Goal: Task Accomplishment & Management: Manage account settings

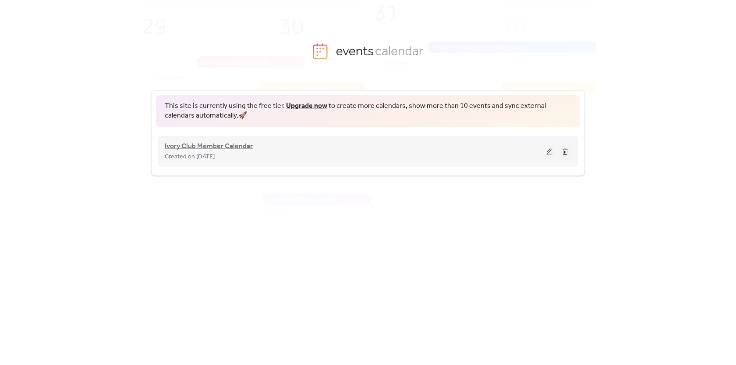
click at [195, 143] on span "Ivory Club Member Calendar" at bounding box center [209, 146] width 88 height 11
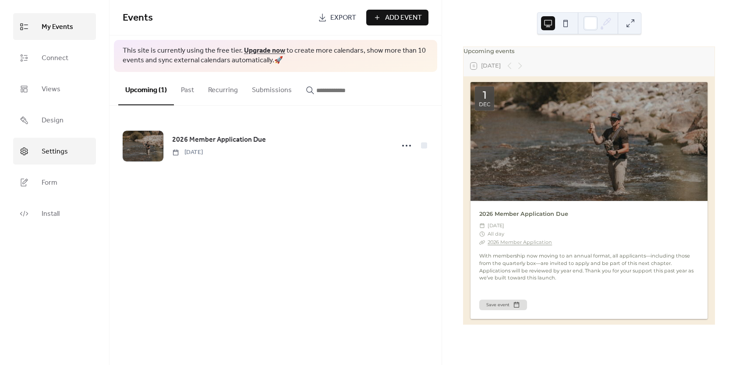
click at [61, 157] on span "Settings" at bounding box center [55, 152] width 26 height 14
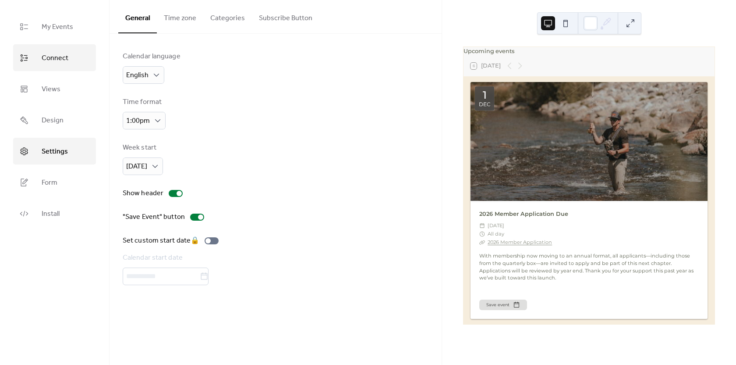
click at [64, 58] on span "Connect" at bounding box center [55, 58] width 27 height 14
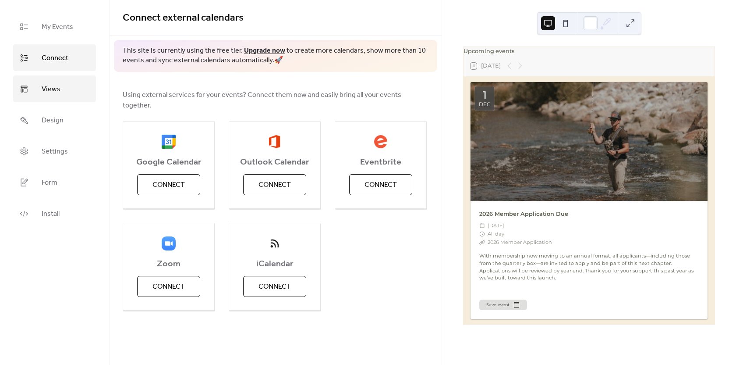
click at [62, 94] on link "Views" at bounding box center [54, 88] width 83 height 27
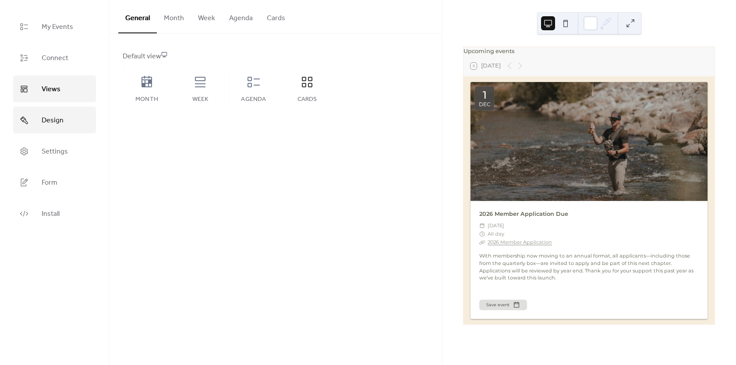
click at [63, 125] on span "Design" at bounding box center [53, 120] width 22 height 14
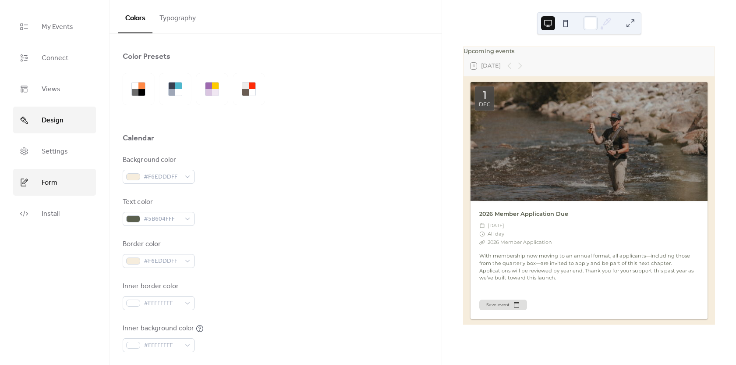
click at [59, 175] on link "Form" at bounding box center [54, 182] width 83 height 27
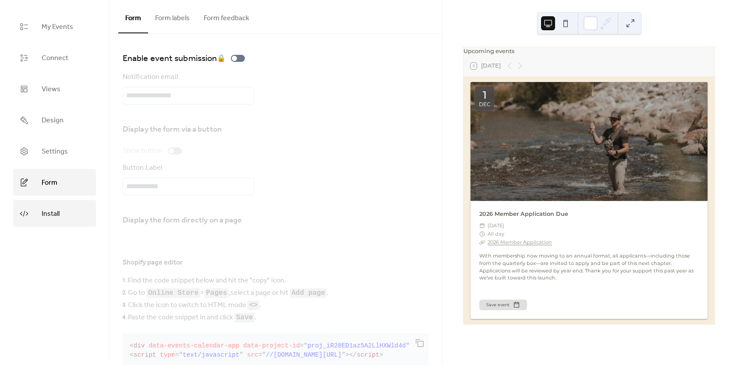
click at [59, 213] on span "Install" at bounding box center [51, 214] width 18 height 14
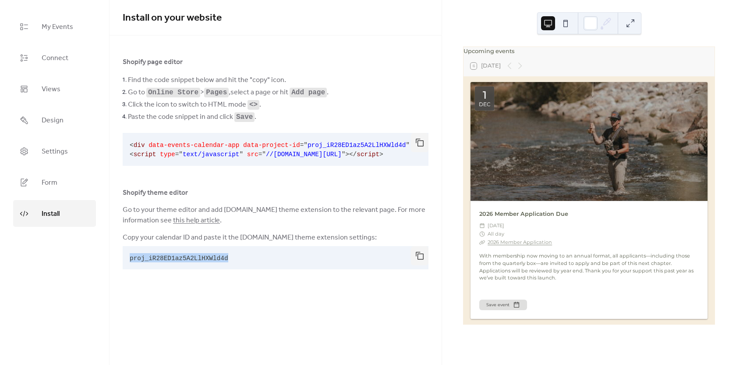
drag, startPoint x: 236, startPoint y: 263, endPoint x: 126, endPoint y: 259, distance: 110.0
click at [126, 259] on pre "proj_iR28ED1az5A2LlHXWld4d" at bounding box center [269, 257] width 292 height 23
copy span "proj_iR28ED1az5A2LlHXWld4d"
drag, startPoint x: 182, startPoint y: 285, endPoint x: 184, endPoint y: 280, distance: 5.3
click at [182, 285] on div "Install on your website Shopify page editor Find the code snippet below and hit…" at bounding box center [276, 145] width 332 height 290
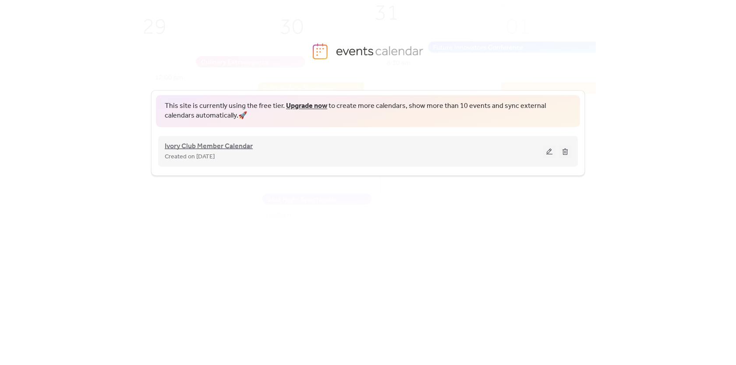
click at [219, 148] on span "Ivory Club Member Calendar" at bounding box center [209, 146] width 88 height 11
click at [232, 149] on span "Ivory Club Member Calendar" at bounding box center [209, 146] width 88 height 11
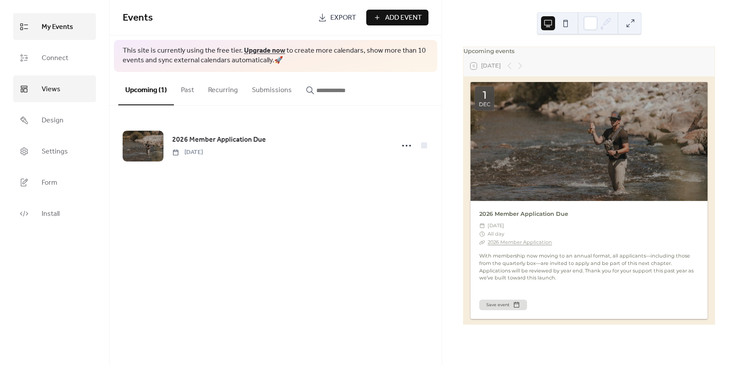
click at [46, 86] on span "Views" at bounding box center [51, 89] width 19 height 14
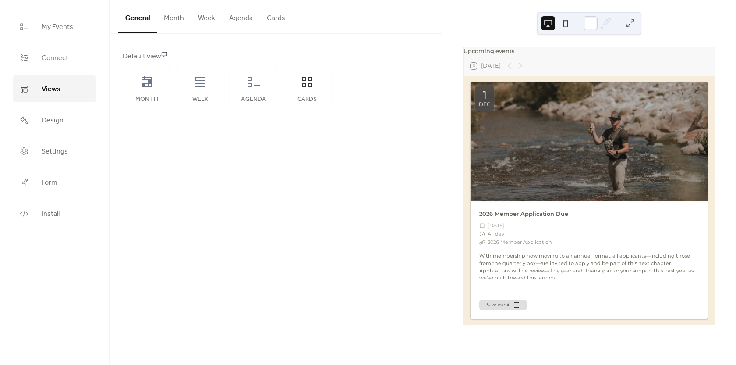
click at [563, 25] on button at bounding box center [566, 23] width 14 height 14
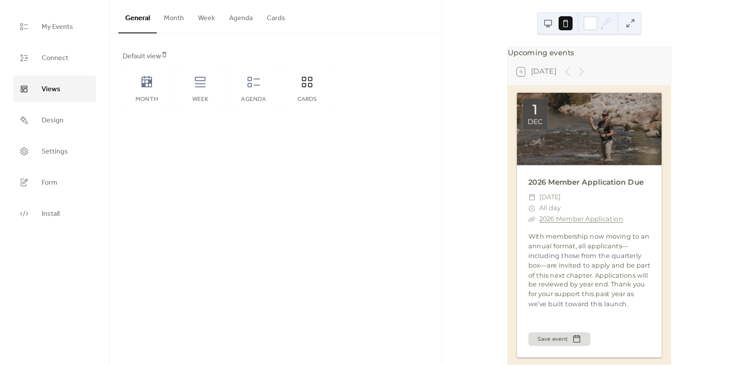
click at [549, 26] on button at bounding box center [548, 23] width 14 height 14
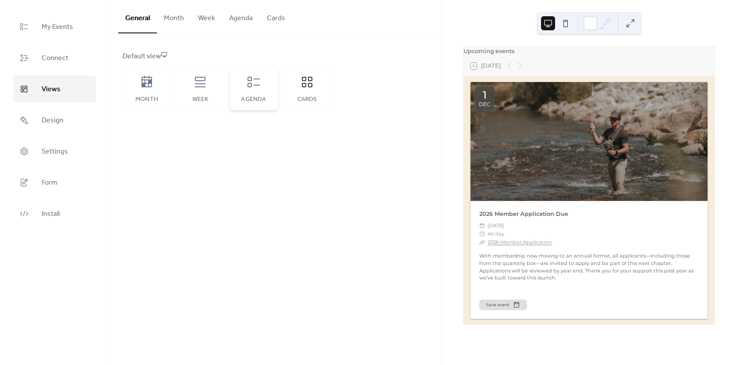
click at [245, 93] on div "Agenda" at bounding box center [254, 88] width 48 height 44
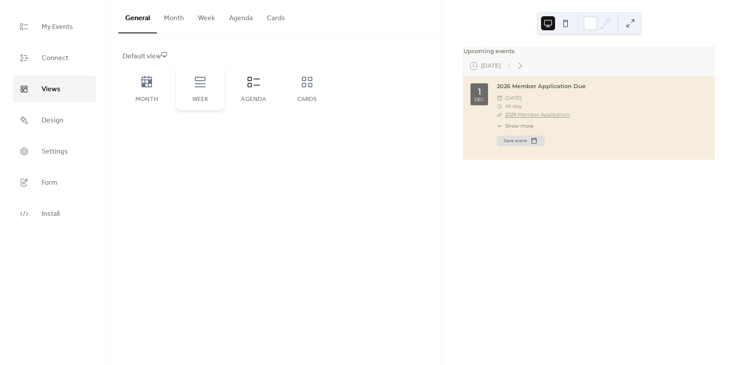
click at [205, 91] on div "Week" at bounding box center [200, 88] width 48 height 44
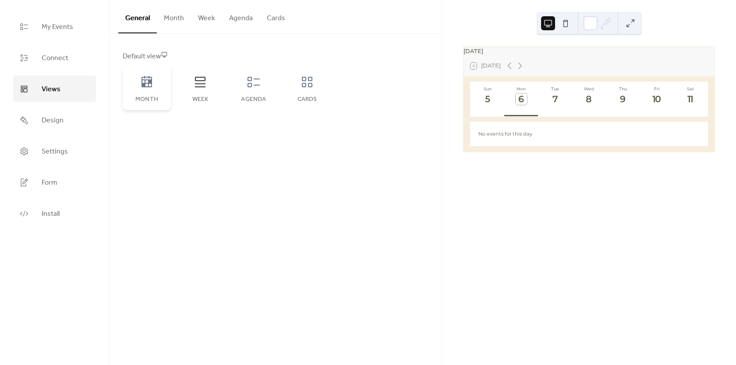
click at [143, 89] on div "Month" at bounding box center [147, 88] width 48 height 44
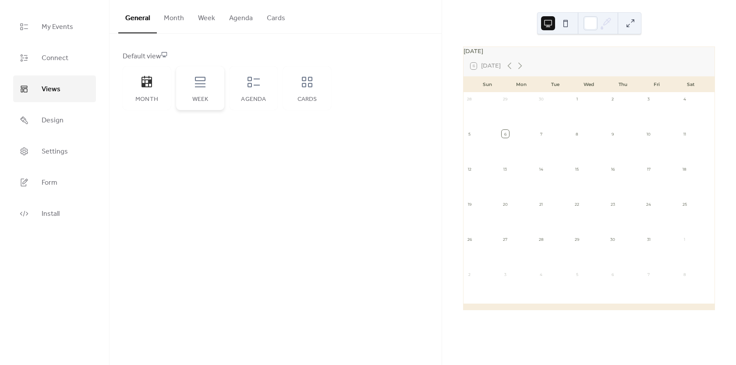
click at [195, 86] on icon at bounding box center [200, 82] width 14 height 14
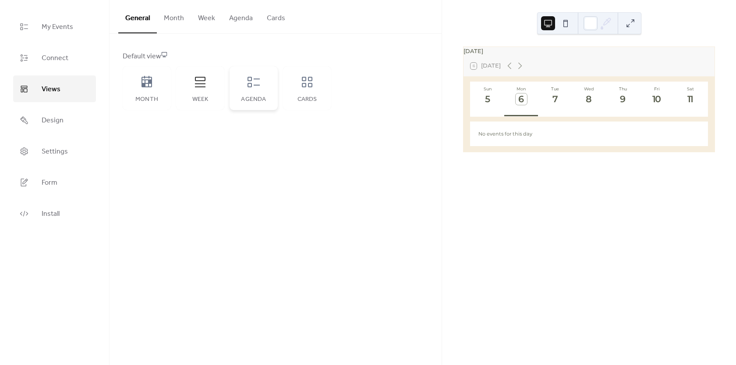
click at [248, 87] on icon at bounding box center [254, 82] width 12 height 11
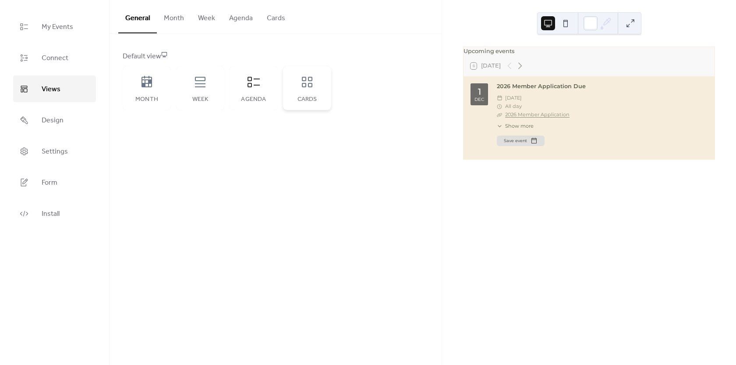
click at [297, 90] on div "Cards" at bounding box center [307, 88] width 48 height 44
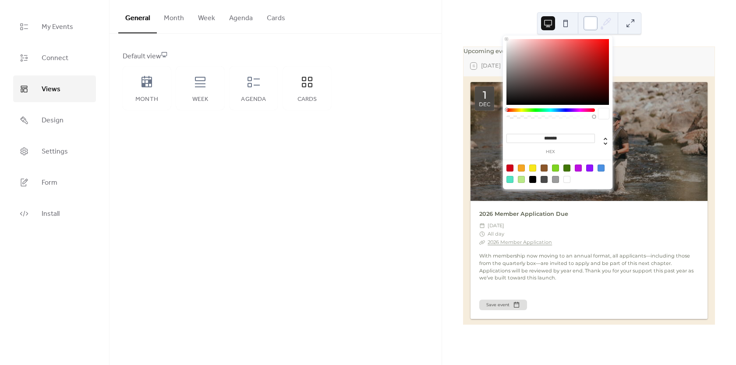
click at [587, 26] on div at bounding box center [591, 23] width 14 height 14
click at [560, 136] on input "*******" at bounding box center [551, 138] width 89 height 9
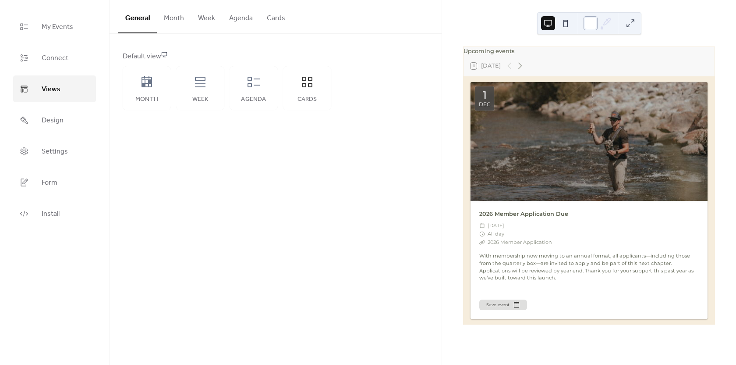
click at [586, 27] on div at bounding box center [591, 23] width 14 height 14
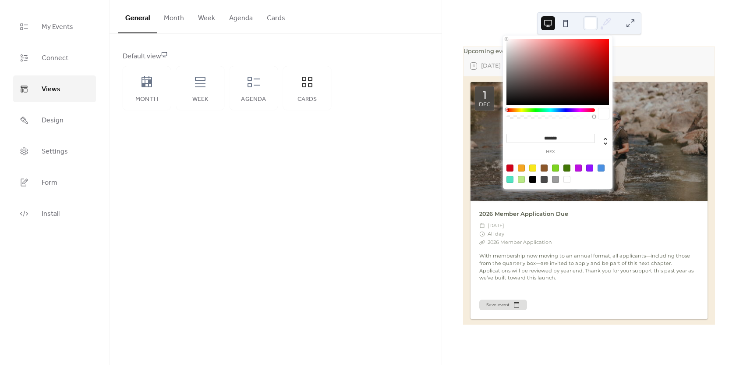
drag, startPoint x: 570, startPoint y: 138, endPoint x: 542, endPoint y: 141, distance: 27.3
click at [542, 141] on input "*******" at bounding box center [551, 138] width 89 height 9
paste input
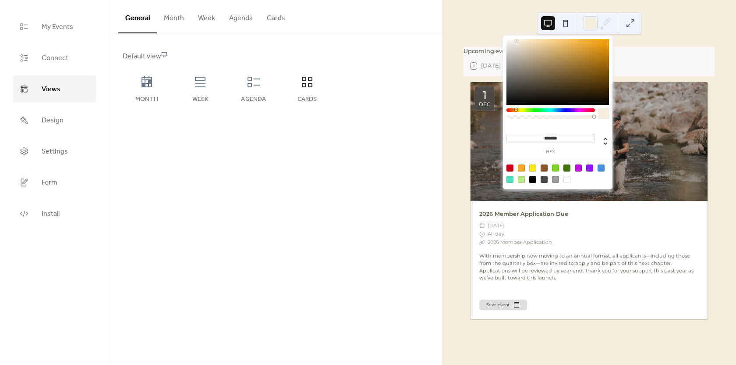
type input "*******"
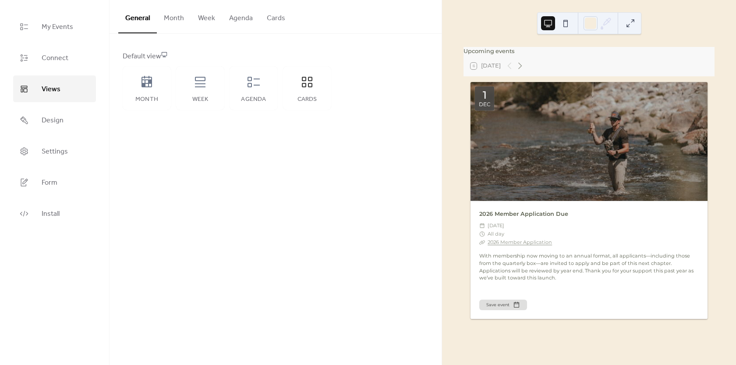
click at [433, 18] on div "General Month Week Agenda Cards" at bounding box center [276, 17] width 332 height 34
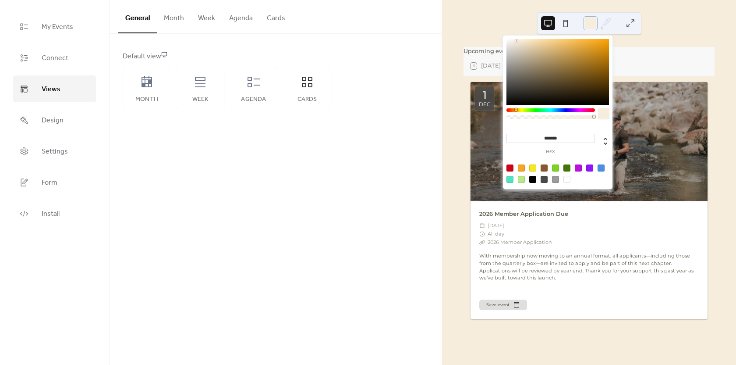
click at [592, 26] on div at bounding box center [591, 23] width 14 height 14
click at [566, 179] on div at bounding box center [566, 179] width 7 height 7
type input "*******"
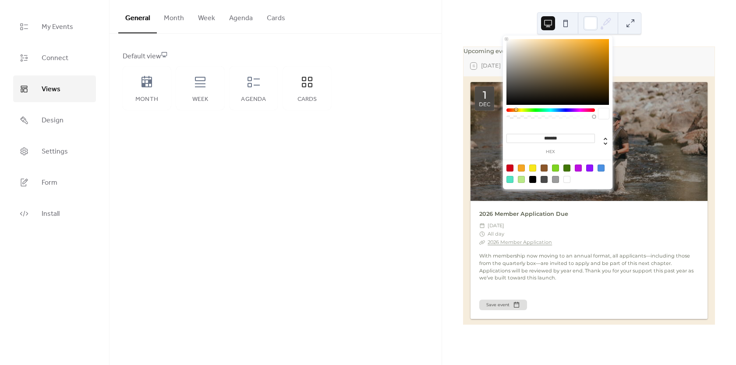
click at [604, 21] on icon at bounding box center [605, 23] width 13 height 13
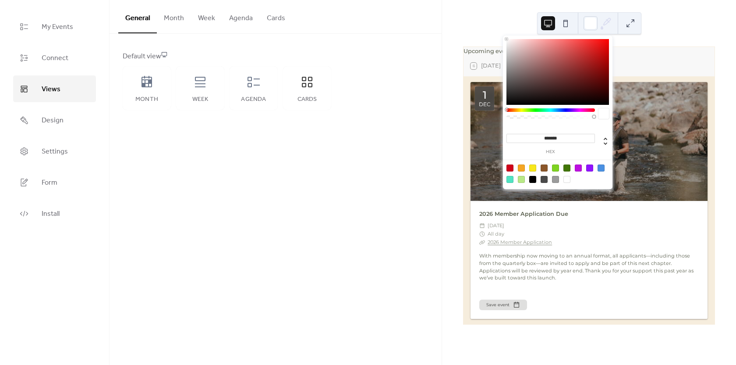
click at [628, 26] on button at bounding box center [631, 23] width 14 height 14
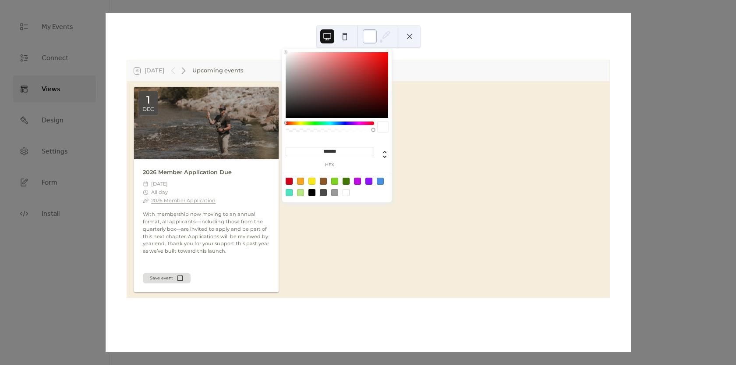
click at [369, 39] on div at bounding box center [370, 36] width 14 height 14
click at [344, 152] on input "*******" at bounding box center [330, 151] width 89 height 9
drag, startPoint x: 344, startPoint y: 152, endPoint x: 326, endPoint y: 151, distance: 18.0
click at [326, 151] on input "*******" at bounding box center [330, 151] width 89 height 9
paste input
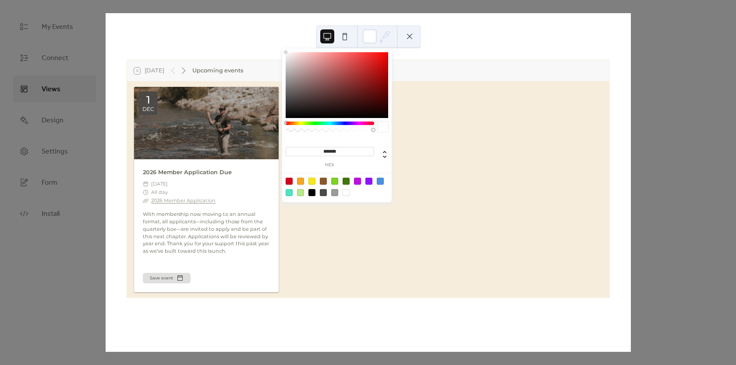
type input "*******"
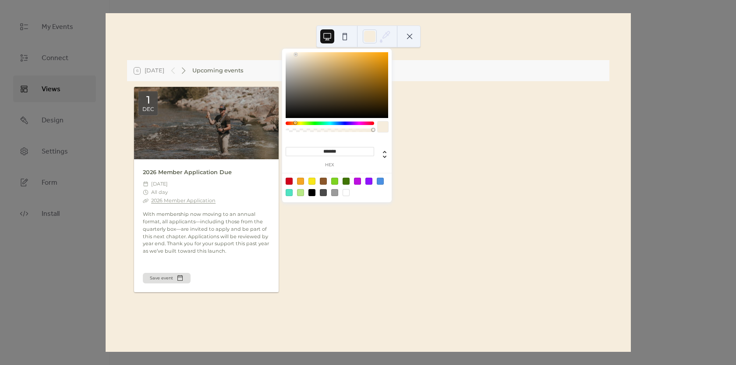
click at [414, 35] on button at bounding box center [410, 36] width 14 height 14
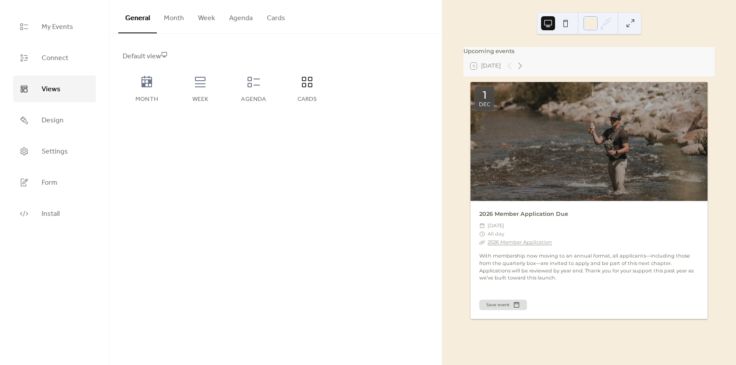
click at [585, 22] on div at bounding box center [591, 23] width 14 height 14
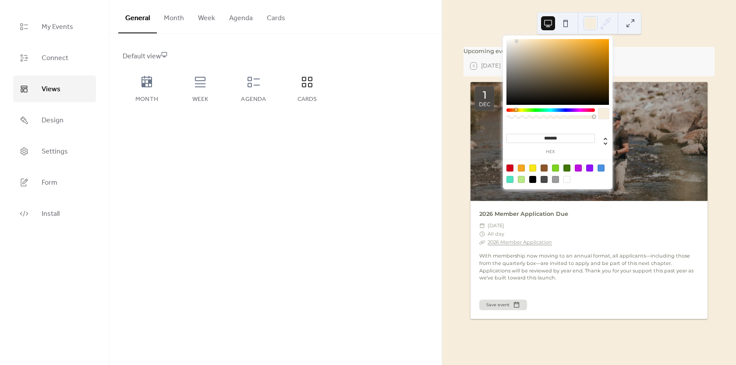
click at [564, 180] on div at bounding box center [566, 179] width 7 height 7
type input "*******"
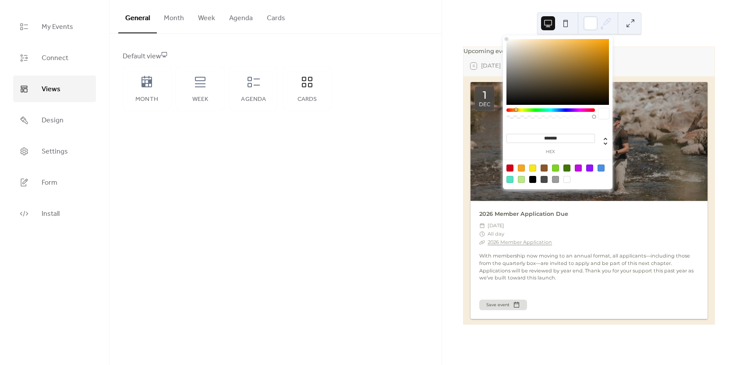
click at [427, 170] on div "General Month Week Agenda Cards Default view Month Week Agenda Cards Disabled 🔒…" at bounding box center [276, 182] width 332 height 365
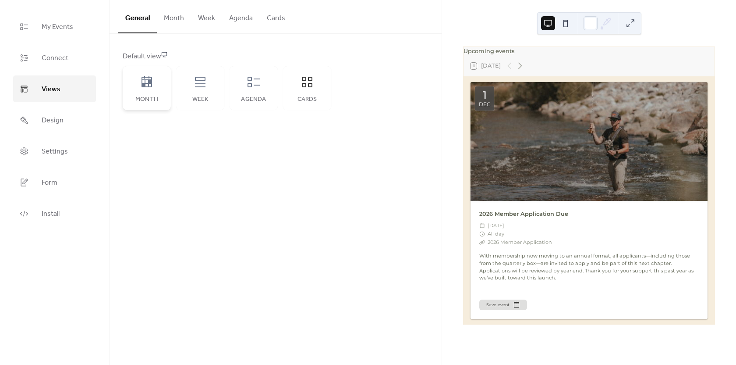
click at [157, 85] on div "Month" at bounding box center [147, 88] width 48 height 44
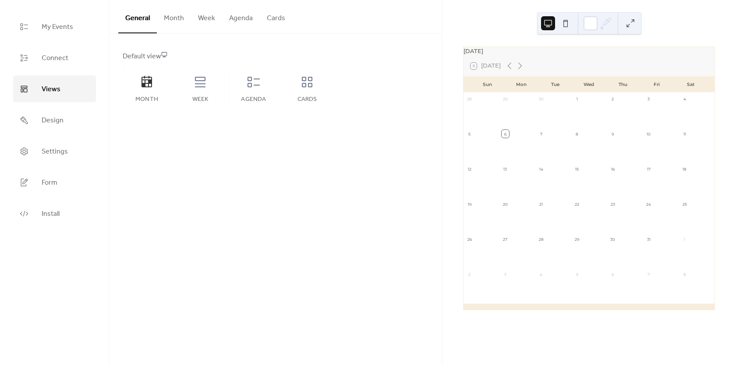
click at [172, 21] on button "Month" at bounding box center [174, 16] width 34 height 32
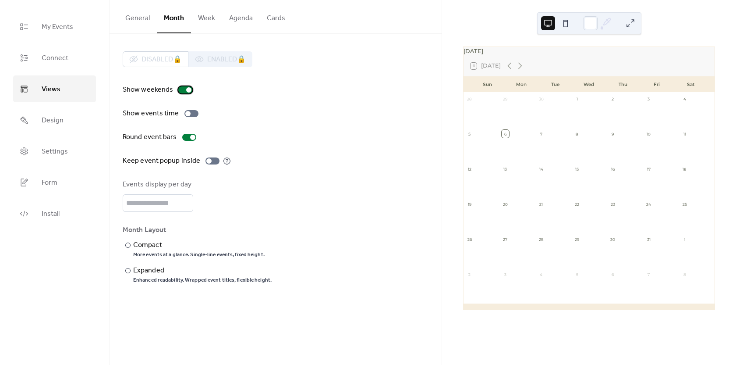
click at [186, 90] on div at bounding box center [188, 89] width 5 height 5
click at [186, 90] on div at bounding box center [185, 89] width 14 height 7
click at [190, 114] on div at bounding box center [191, 113] width 14 height 7
click at [192, 114] on div at bounding box center [194, 113] width 5 height 5
click at [188, 137] on div at bounding box center [189, 137] width 14 height 7
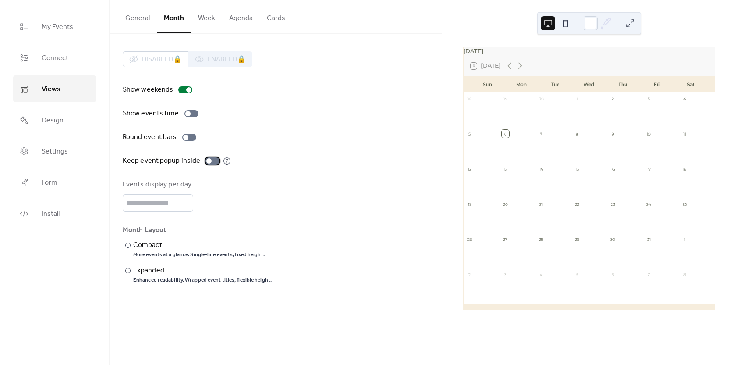
click at [211, 161] on div at bounding box center [213, 160] width 14 height 7
click at [138, 248] on div "Compact" at bounding box center [198, 245] width 130 height 11
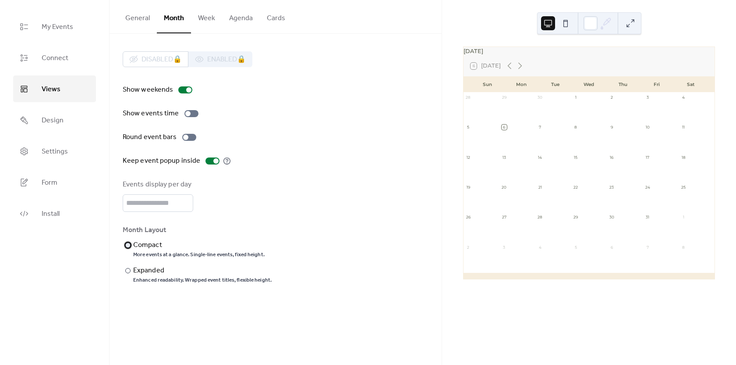
click at [138, 248] on div "Compact" at bounding box center [198, 245] width 130 height 11
click at [142, 269] on div "Expanded" at bounding box center [201, 270] width 137 height 11
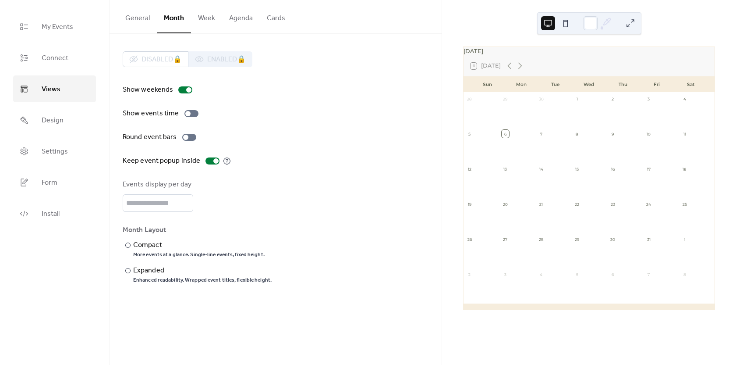
click at [240, 167] on div "Show weekends Show events time Round event bars Keep event popup inside Events …" at bounding box center [276, 184] width 306 height 199
click at [205, 21] on button "Week" at bounding box center [206, 16] width 31 height 32
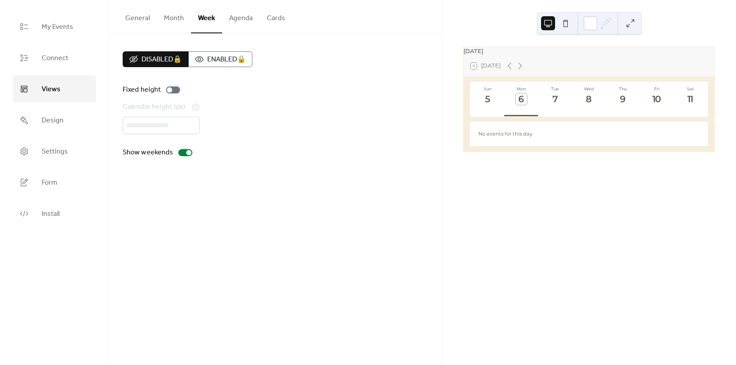
click at [237, 21] on button "Agenda" at bounding box center [241, 16] width 38 height 32
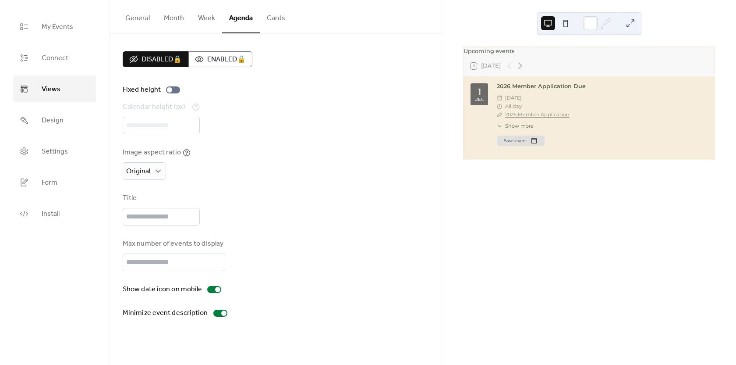
click at [271, 21] on button "Cards" at bounding box center [276, 16] width 32 height 32
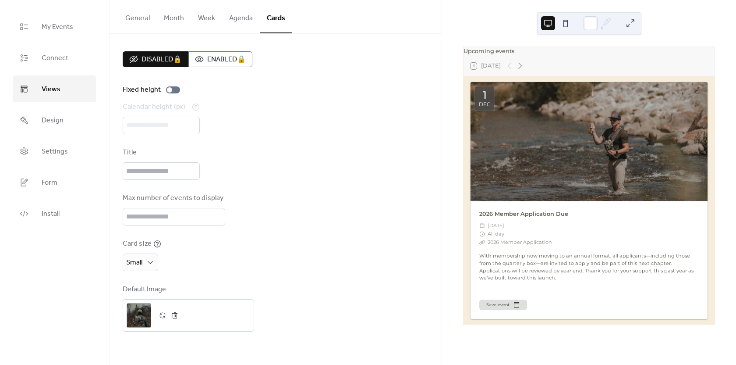
click at [143, 19] on button "General" at bounding box center [137, 16] width 39 height 32
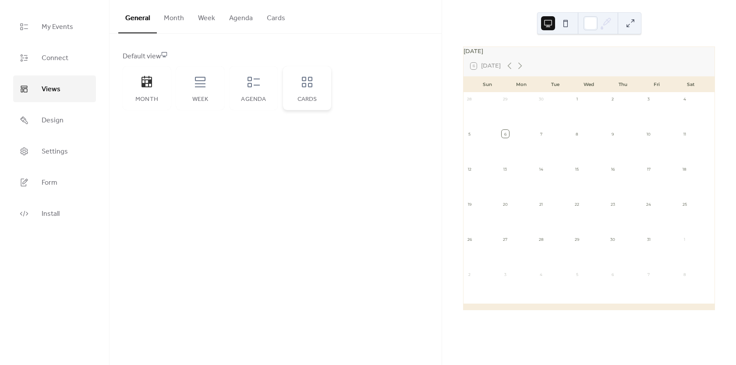
click at [293, 87] on div "Cards" at bounding box center [307, 88] width 48 height 44
click at [308, 90] on div "Cards" at bounding box center [307, 88] width 48 height 44
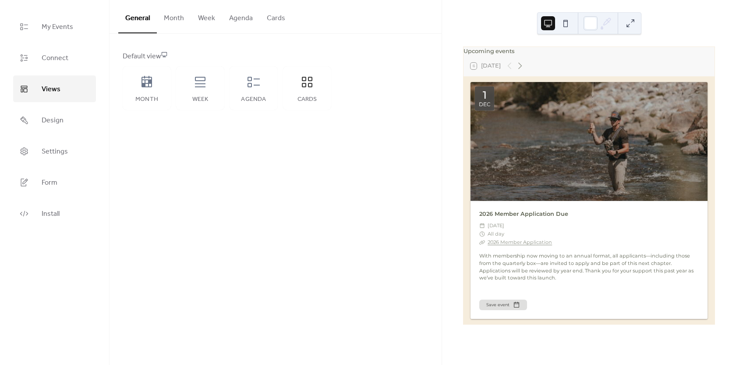
click at [277, 18] on button "Cards" at bounding box center [276, 16] width 32 height 32
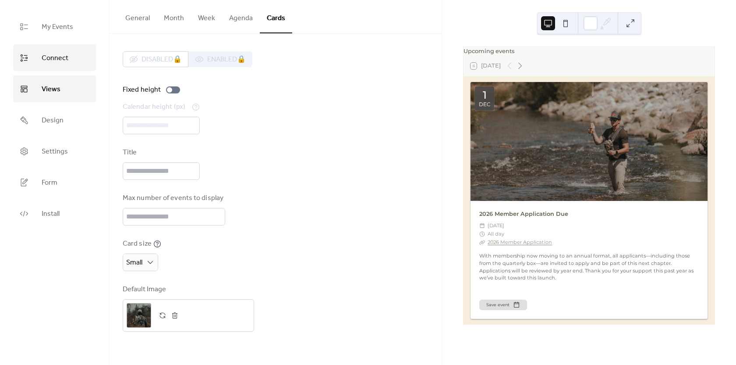
click at [60, 63] on span "Connect" at bounding box center [55, 58] width 27 height 14
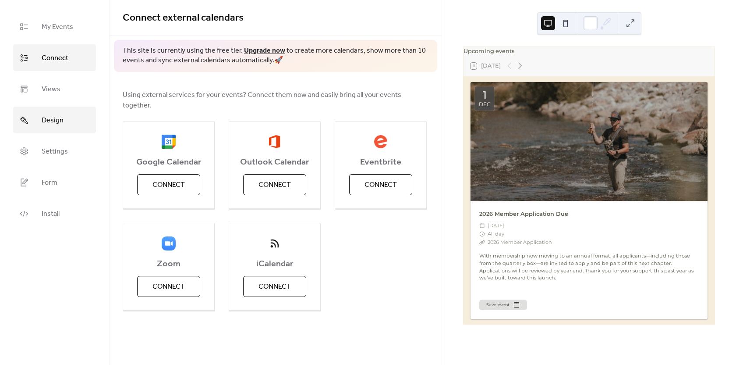
click at [71, 126] on link "Design" at bounding box center [54, 119] width 83 height 27
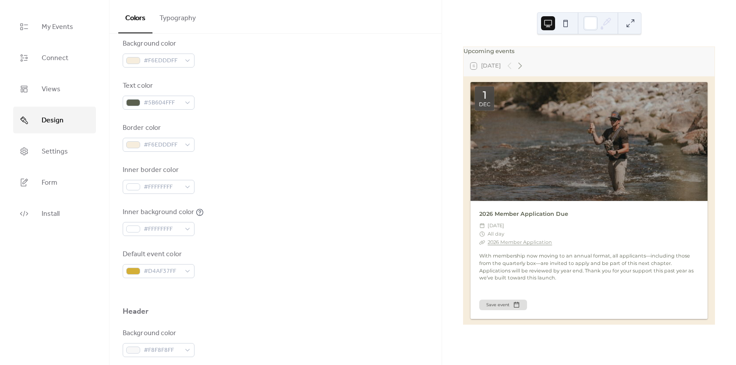
scroll to position [131, 0]
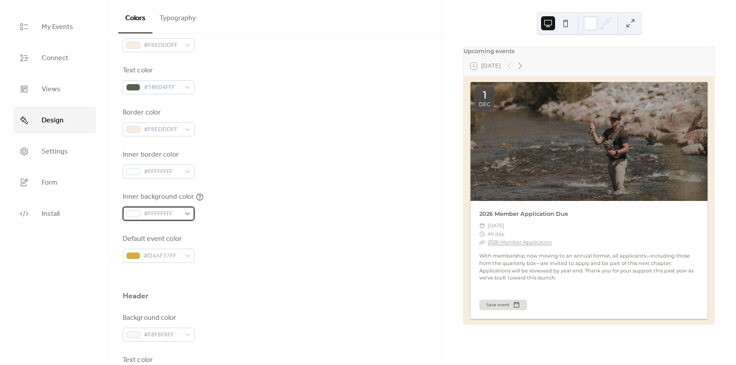
click at [183, 216] on div "#FFFFFFFF" at bounding box center [159, 213] width 72 height 14
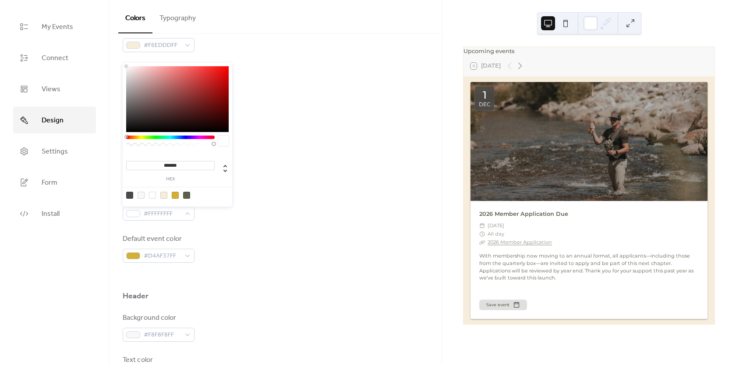
click at [163, 197] on div at bounding box center [163, 194] width 7 height 7
type input "*******"
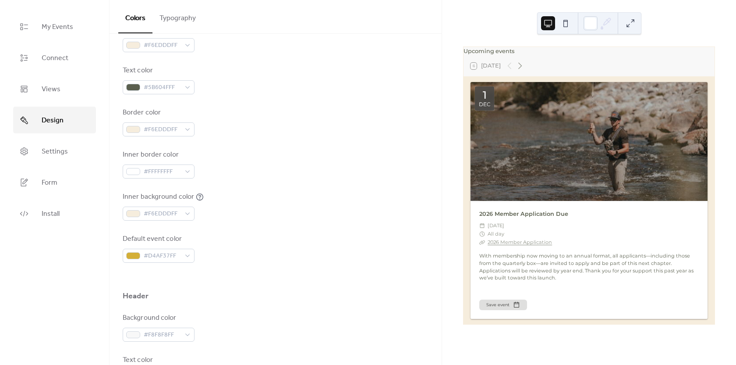
click at [221, 223] on div "Background color #F6EDDDFF Text color #5B604FFF Border color #F6EDDDFF Inner bo…" at bounding box center [276, 142] width 306 height 239
click at [180, 173] on span "#FFFFFFFF" at bounding box center [162, 172] width 37 height 11
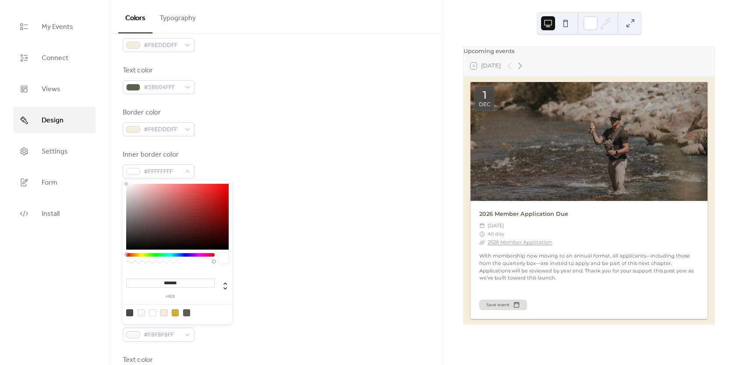
click at [161, 312] on div at bounding box center [163, 312] width 7 height 7
type input "*******"
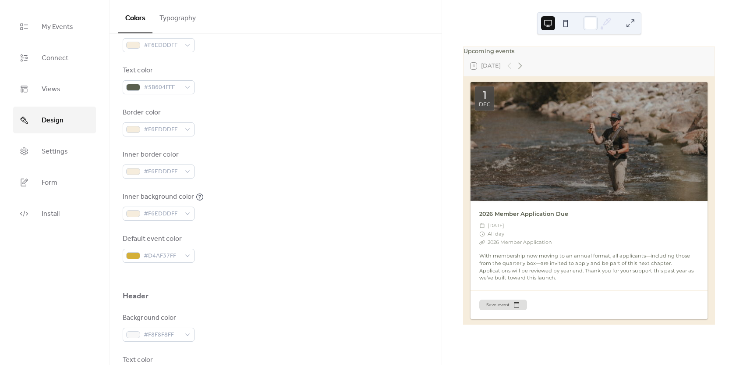
click at [259, 243] on div "Default event color #D4AF37FF" at bounding box center [276, 248] width 306 height 29
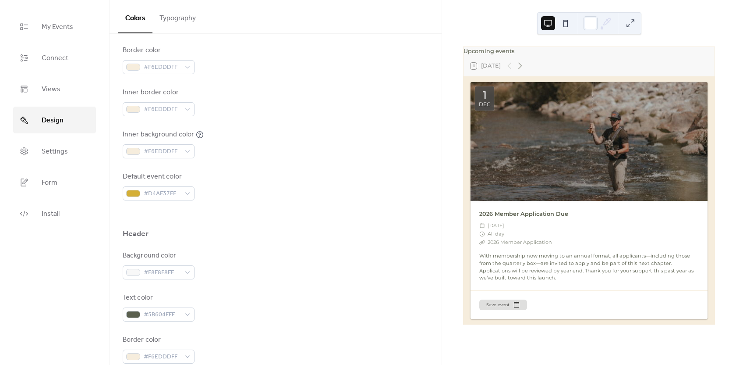
scroll to position [168, 0]
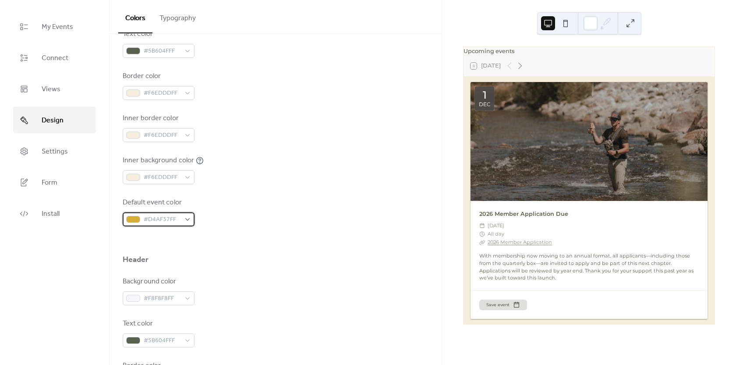
click at [187, 220] on div "#D4AF37FF" at bounding box center [159, 219] width 72 height 14
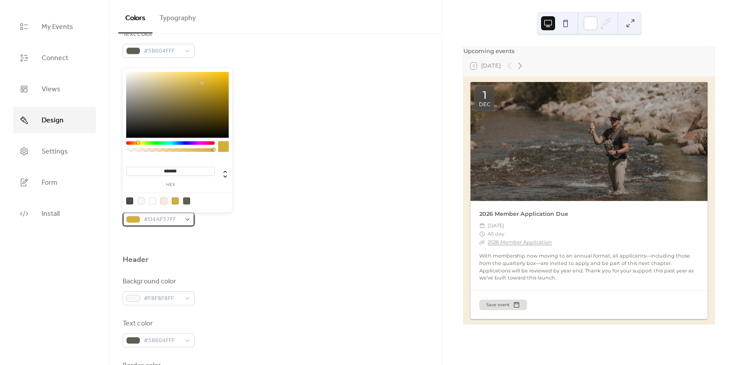
click at [166, 218] on span "#D4AF37FF" at bounding box center [162, 219] width 37 height 11
drag, startPoint x: 177, startPoint y: 171, endPoint x: 163, endPoint y: 174, distance: 14.5
click at [163, 174] on input "*******" at bounding box center [170, 171] width 89 height 9
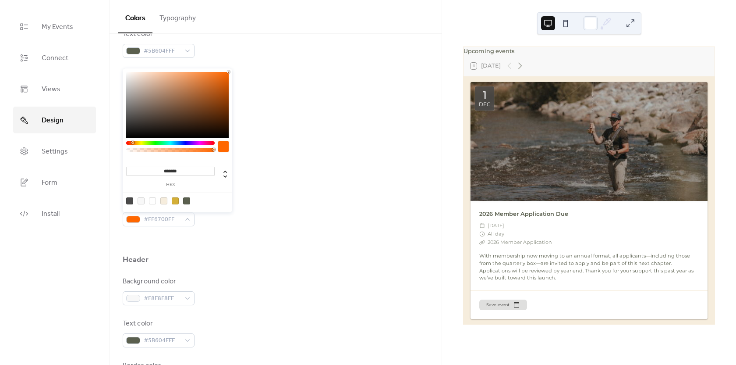
type input "*******"
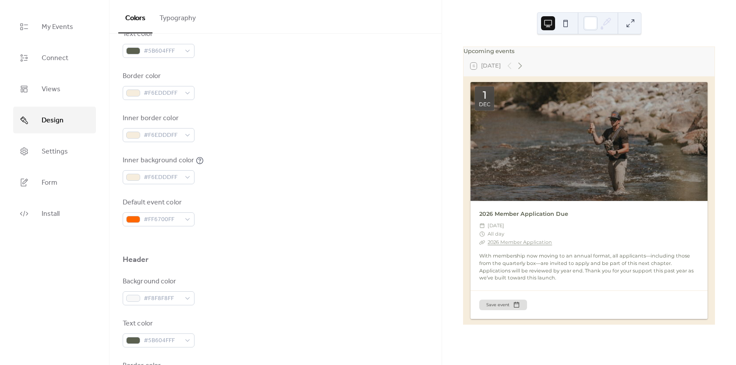
click at [354, 229] on div at bounding box center [276, 240] width 306 height 28
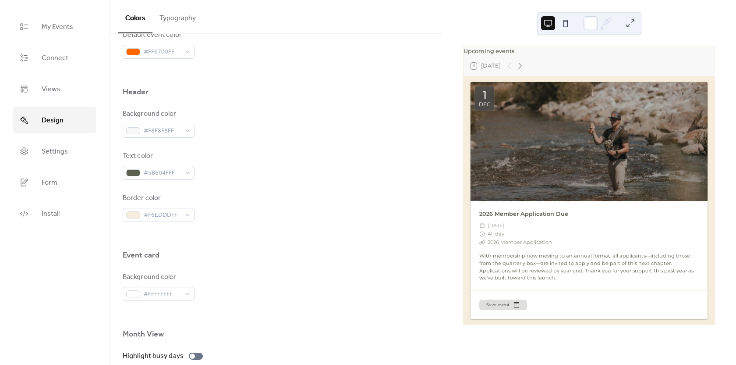
scroll to position [351, 0]
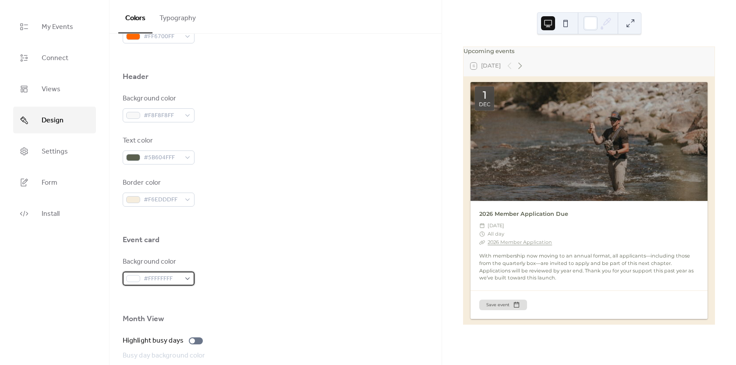
click at [184, 281] on div "#FFFFFFFF" at bounding box center [159, 278] width 72 height 14
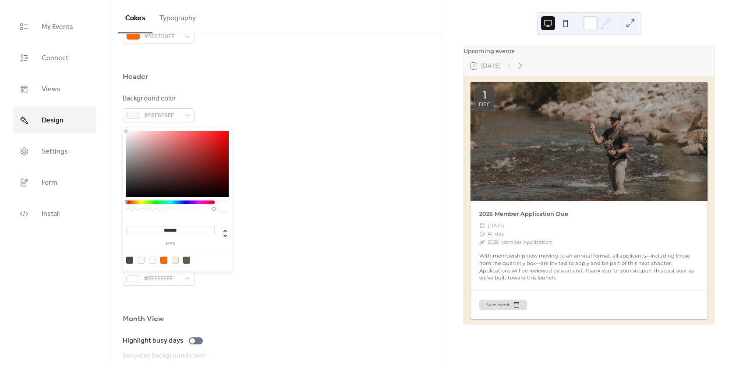
click at [174, 261] on div at bounding box center [175, 259] width 7 height 7
type input "*******"
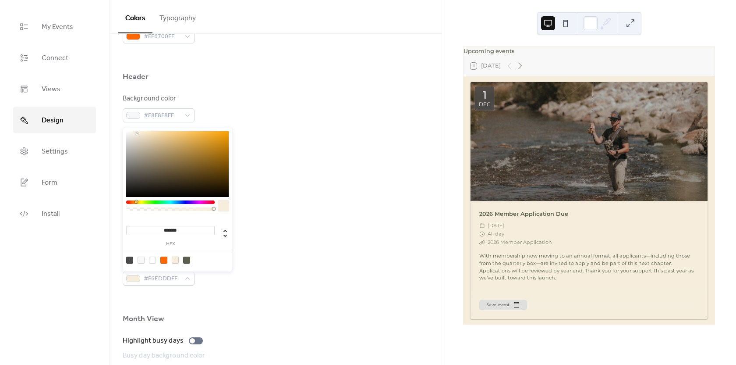
click at [268, 252] on div at bounding box center [276, 252] width 306 height 7
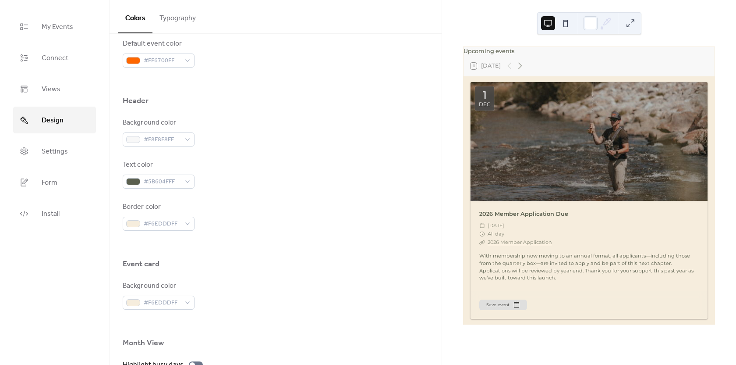
scroll to position [307, 0]
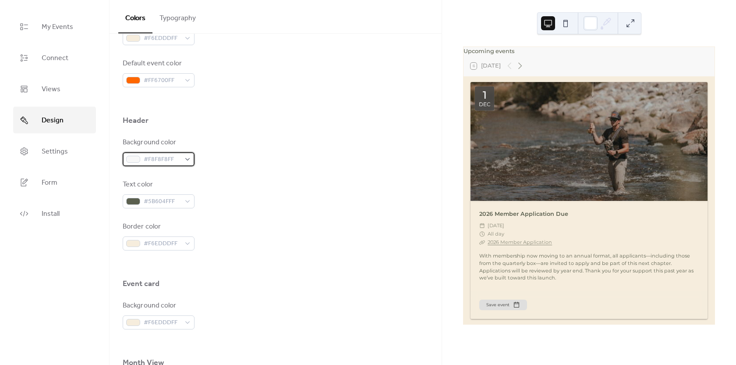
click at [182, 159] on div "#F8F8F8FF" at bounding box center [159, 159] width 72 height 14
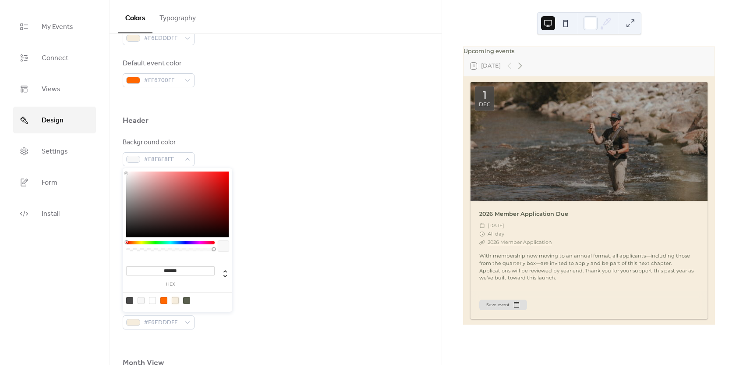
click at [176, 300] on div at bounding box center [175, 300] width 7 height 7
type input "*******"
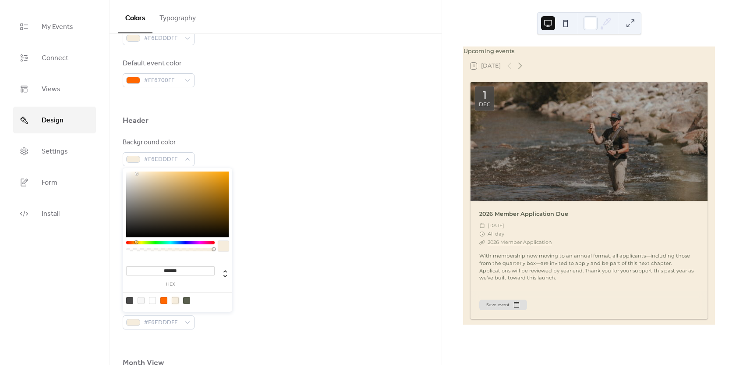
click at [252, 176] on div "Background color #F6EDDDFF Text color #5B604FFF Border color #F6EDDDFF" at bounding box center [276, 193] width 306 height 113
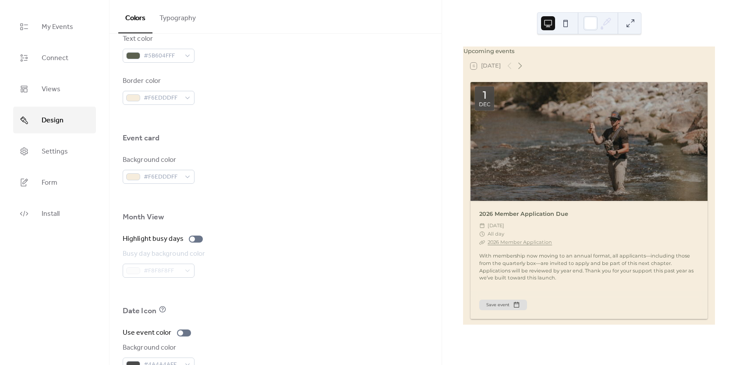
scroll to position [431, 0]
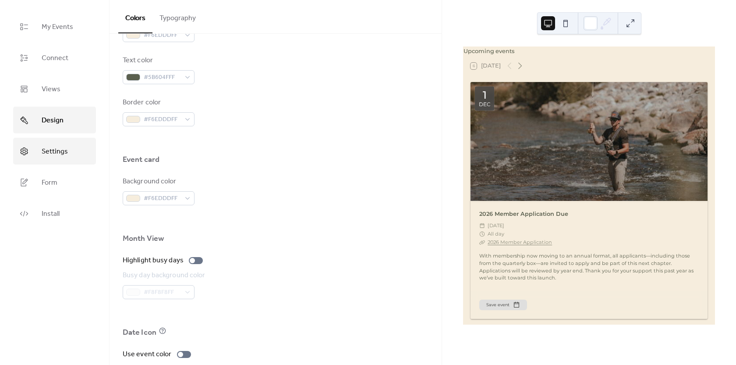
click at [83, 162] on link "Settings" at bounding box center [54, 151] width 83 height 27
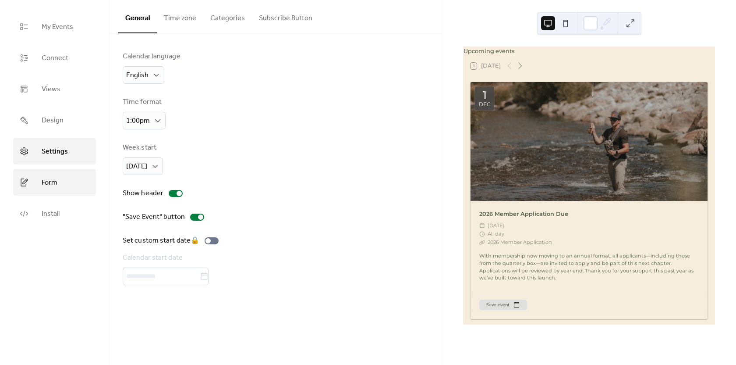
click at [75, 177] on link "Form" at bounding box center [54, 182] width 83 height 27
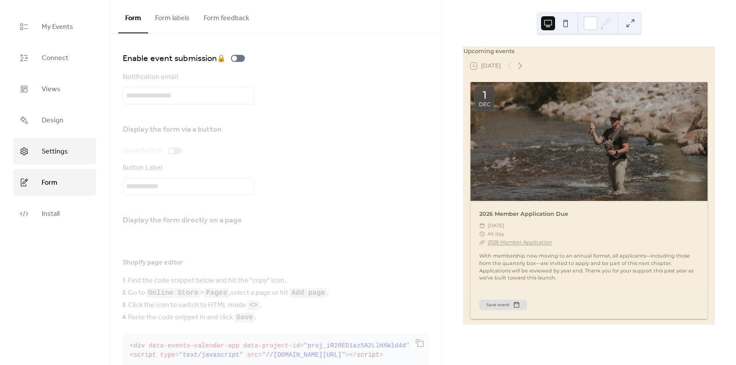
click at [60, 159] on link "Settings" at bounding box center [54, 151] width 83 height 27
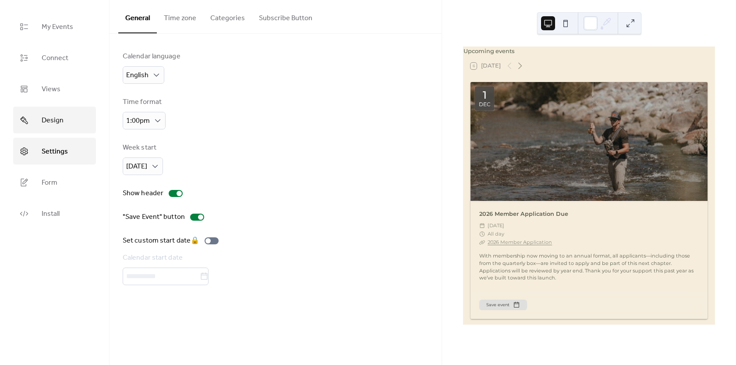
click at [61, 121] on span "Design" at bounding box center [53, 120] width 22 height 14
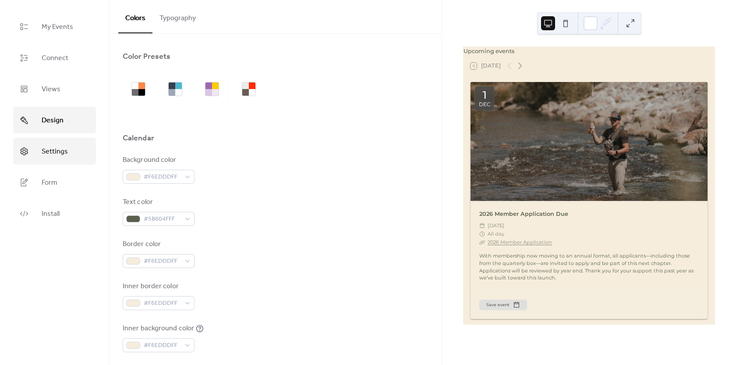
click at [63, 148] on span "Settings" at bounding box center [55, 152] width 26 height 14
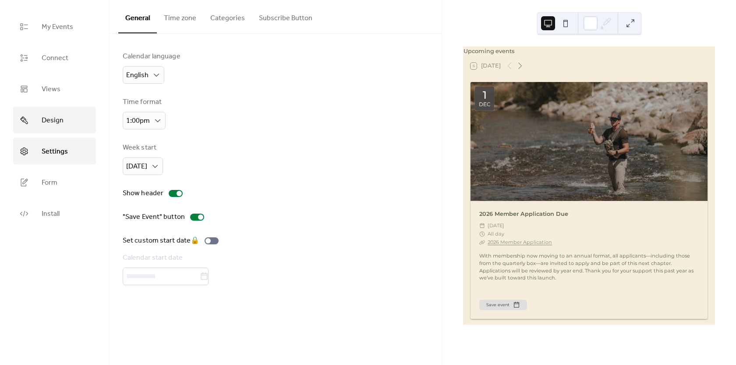
click at [67, 126] on link "Design" at bounding box center [54, 119] width 83 height 27
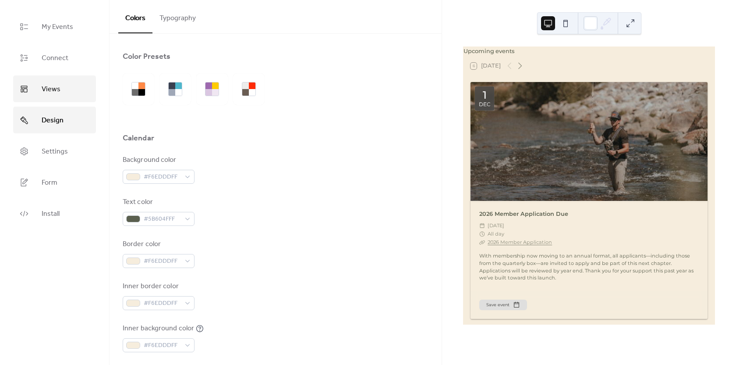
click at [67, 93] on link "Views" at bounding box center [54, 88] width 83 height 27
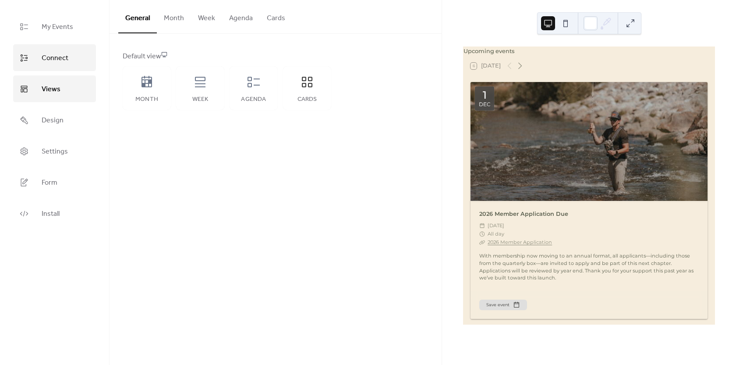
click at [63, 61] on span "Connect" at bounding box center [55, 58] width 27 height 14
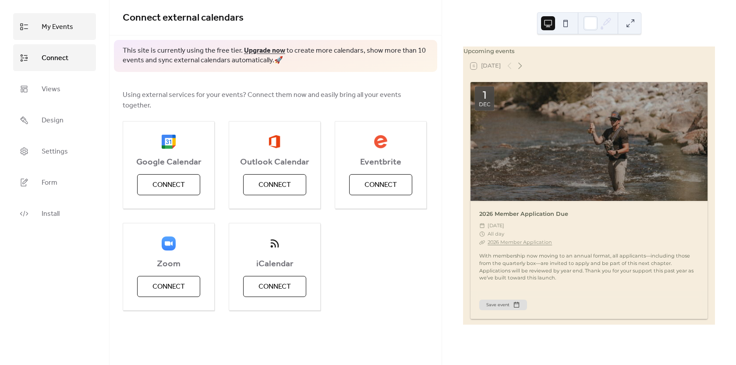
click at [65, 32] on span "My Events" at bounding box center [58, 27] width 32 height 14
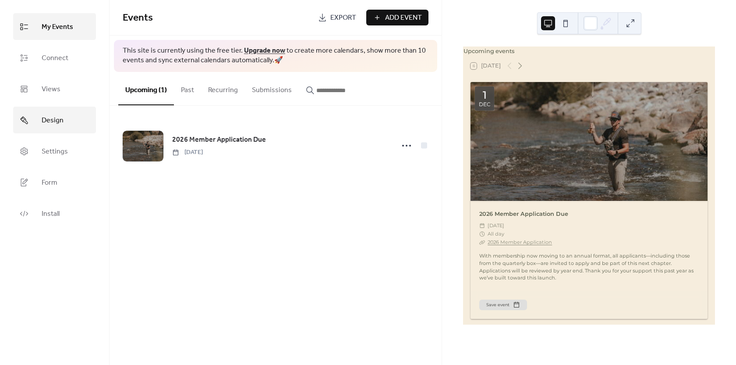
drag, startPoint x: 52, startPoint y: 124, endPoint x: 62, endPoint y: 124, distance: 9.6
click at [52, 124] on span "Design" at bounding box center [53, 120] width 22 height 14
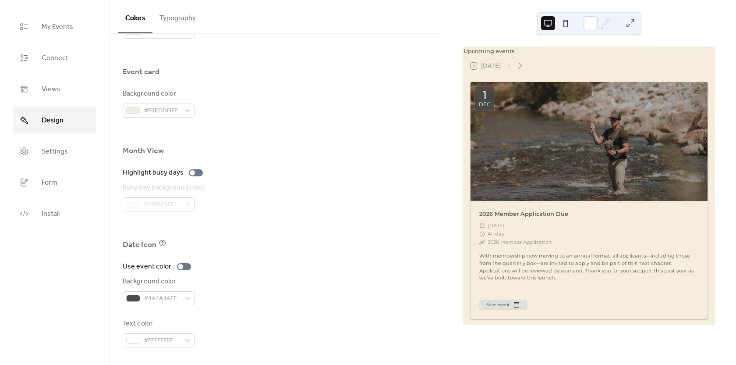
scroll to position [475, 0]
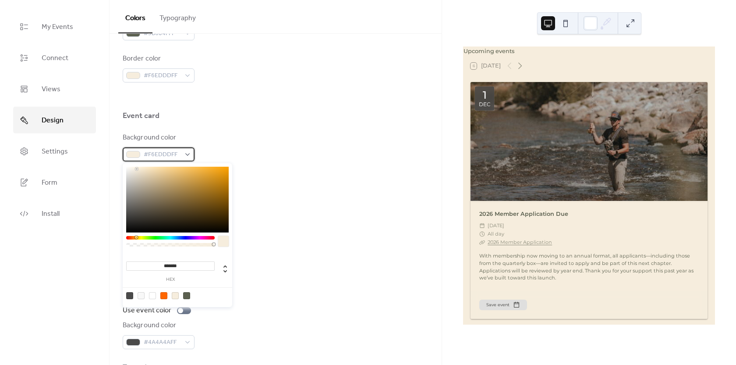
click at [180, 155] on span "#F6EDDDFF" at bounding box center [162, 154] width 37 height 11
click at [185, 294] on div at bounding box center [186, 295] width 7 height 7
type input "*******"
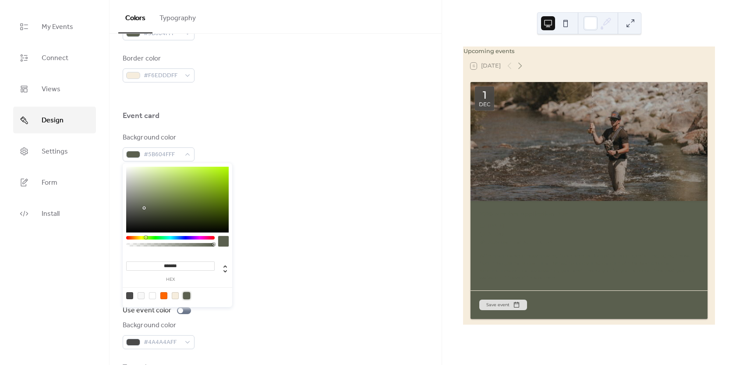
click at [260, 198] on div "Month View" at bounding box center [276, 196] width 306 height 15
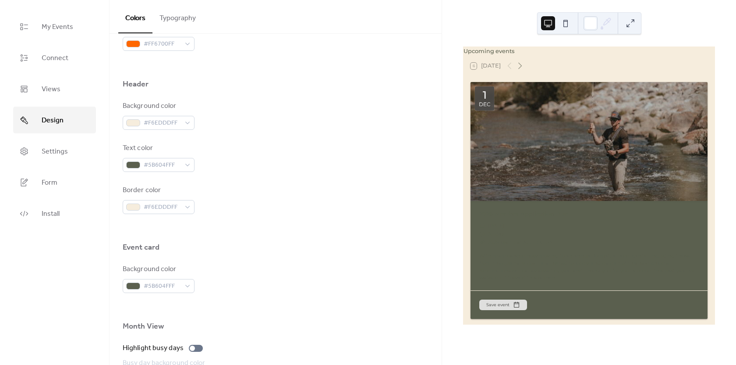
scroll to position [255, 0]
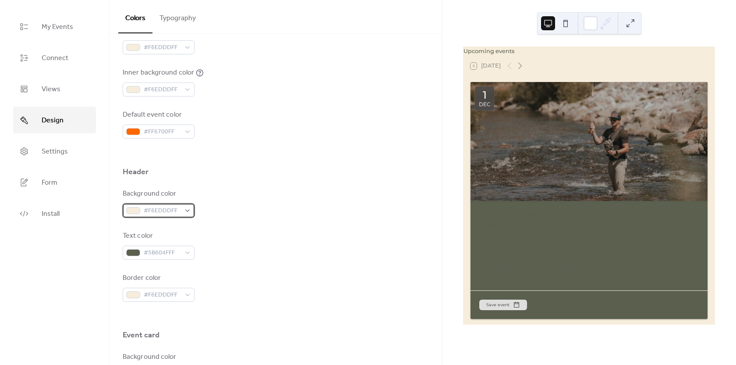
click at [177, 209] on span "#F6EDDDFF" at bounding box center [162, 211] width 37 height 11
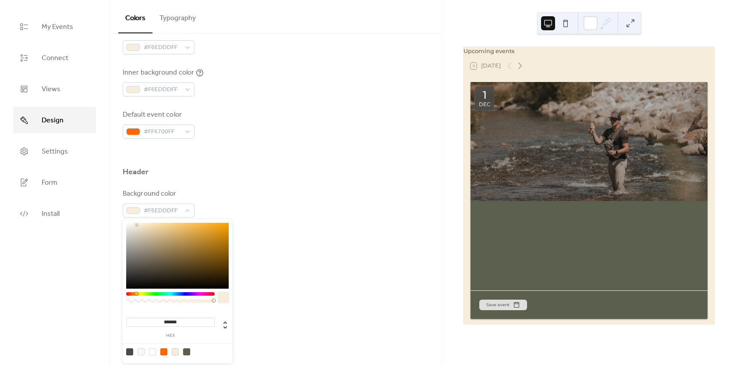
click at [187, 349] on div at bounding box center [186, 351] width 7 height 7
type input "*******"
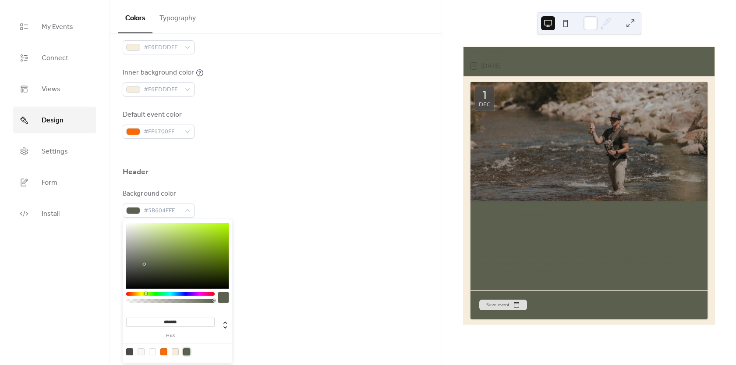
click at [245, 236] on div "Text color #5B604FFF" at bounding box center [276, 244] width 306 height 29
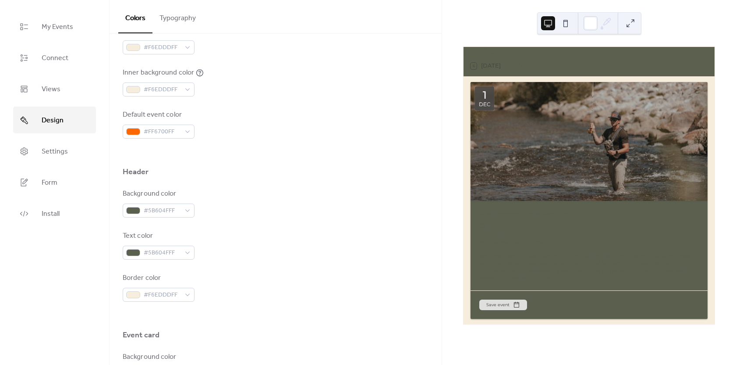
scroll to position [299, 0]
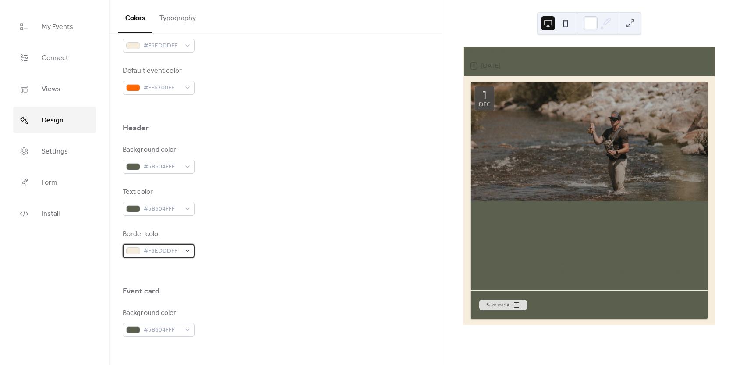
click at [184, 250] on div "#F6EDDDFF" at bounding box center [159, 251] width 72 height 14
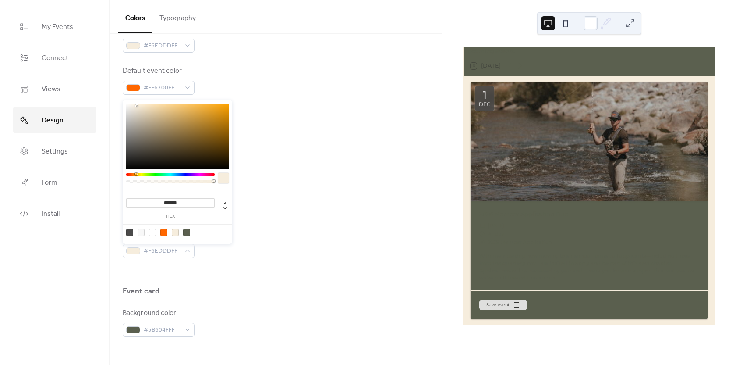
click at [188, 234] on div at bounding box center [186, 232] width 7 height 7
type input "*******"
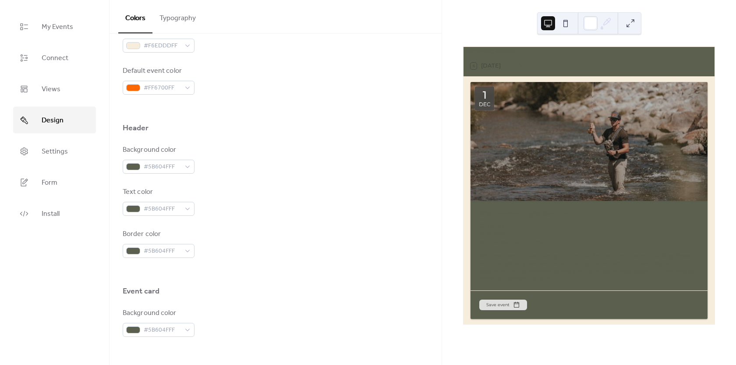
click at [224, 259] on div at bounding box center [276, 272] width 306 height 28
click at [181, 210] on div "#5B604FFF" at bounding box center [159, 209] width 72 height 14
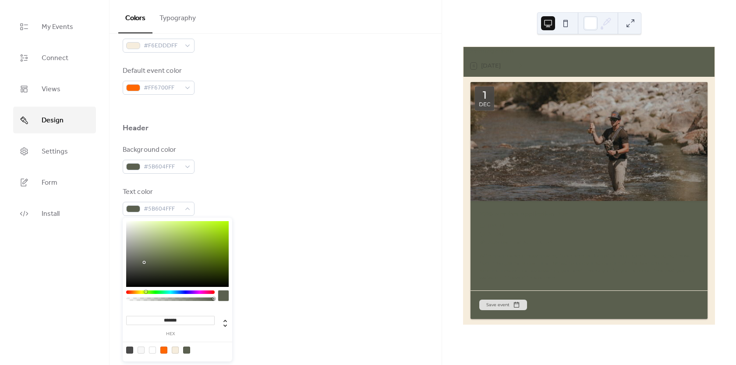
click at [173, 348] on div at bounding box center [175, 349] width 7 height 7
type input "*******"
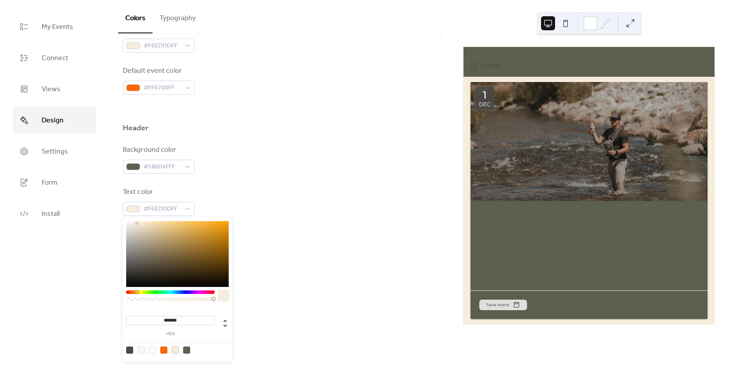
click at [256, 255] on div "Border color #5B604FFF" at bounding box center [276, 243] width 306 height 29
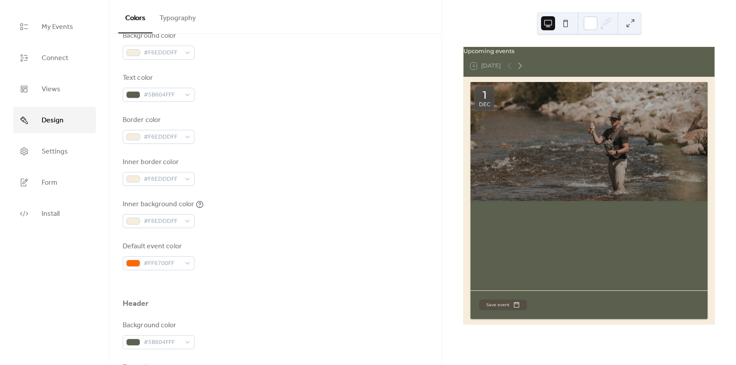
scroll to position [36, 0]
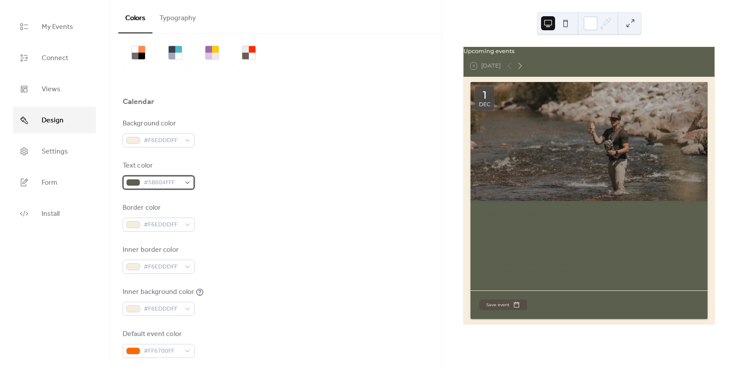
click at [172, 186] on span "#5B604FFF" at bounding box center [162, 182] width 37 height 11
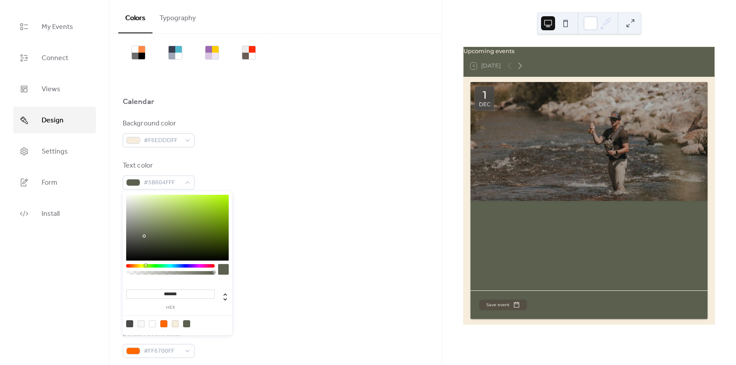
click at [176, 323] on div at bounding box center [175, 323] width 7 height 7
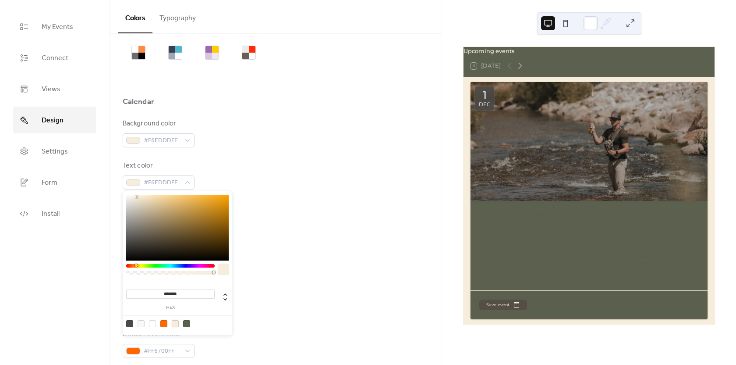
type input "*******"
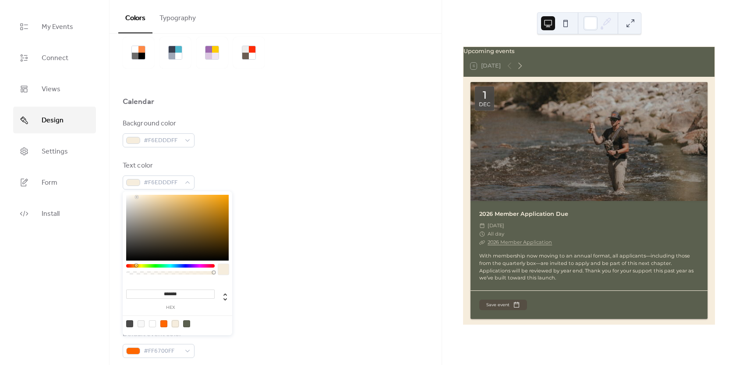
click at [268, 262] on div "Inner border color #F6EDDDFF" at bounding box center [276, 259] width 306 height 29
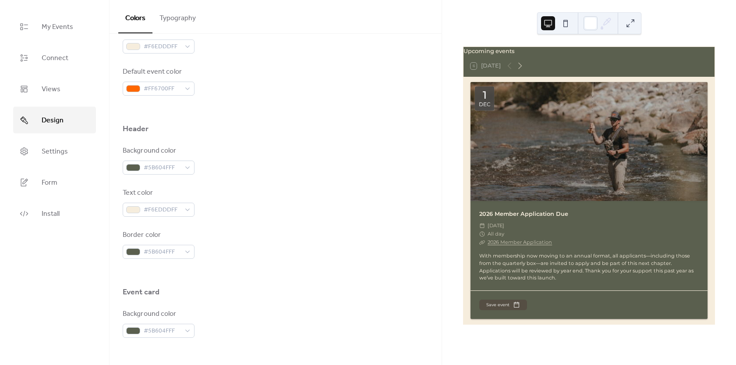
scroll to position [299, 0]
click at [188, 169] on div "#5B604FFF" at bounding box center [159, 166] width 72 height 14
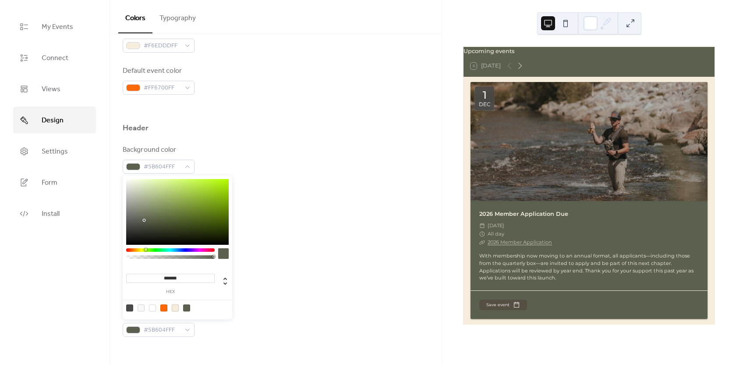
drag, startPoint x: 174, startPoint y: 309, endPoint x: 175, endPoint y: 298, distance: 11.1
click at [174, 309] on div at bounding box center [175, 307] width 7 height 7
type input "*******"
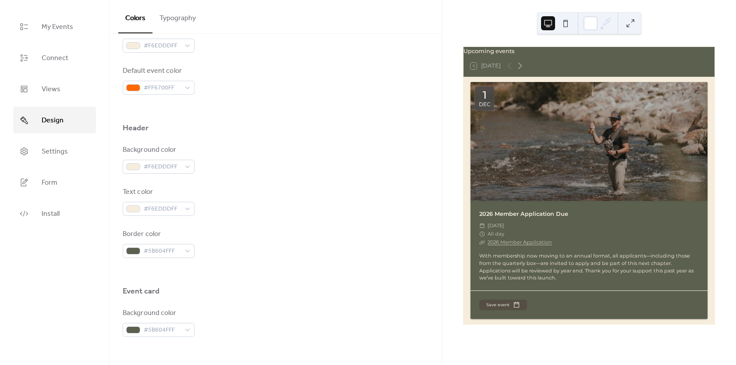
click at [250, 219] on div "Background color #F6EDDDFF Text color #F6EDDDFF Border color #5B604FFF" at bounding box center [276, 201] width 306 height 113
click at [183, 208] on div "#F6EDDDFF" at bounding box center [159, 209] width 72 height 14
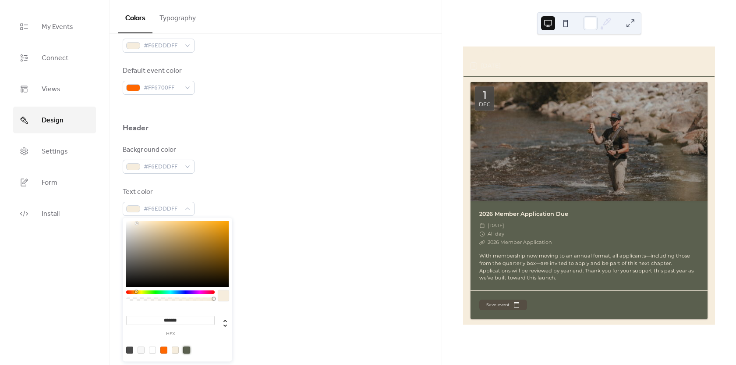
click at [186, 350] on div at bounding box center [186, 349] width 7 height 7
type input "*******"
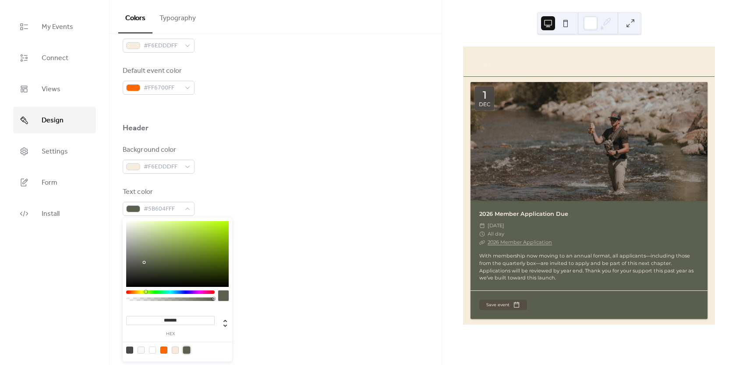
click at [255, 233] on div "Border color #5B604FFF" at bounding box center [276, 243] width 306 height 29
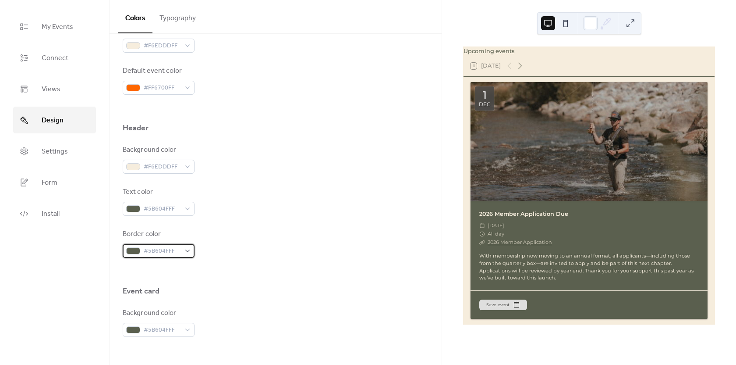
click at [190, 252] on div "#5B604FFF" at bounding box center [159, 251] width 72 height 14
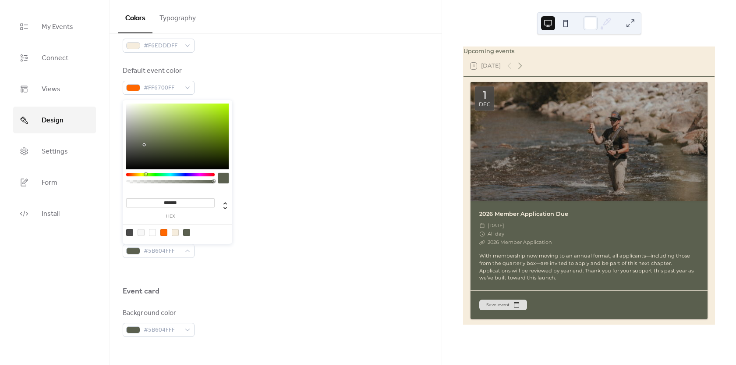
click at [177, 235] on div at bounding box center [175, 232] width 7 height 7
type input "*******"
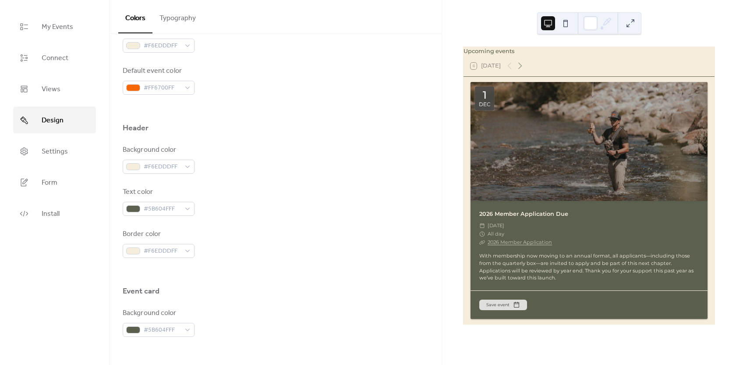
click at [260, 255] on div "Border color #F6EDDDFF" at bounding box center [276, 243] width 306 height 29
click at [164, 210] on span "#5B604FFF" at bounding box center [162, 209] width 37 height 11
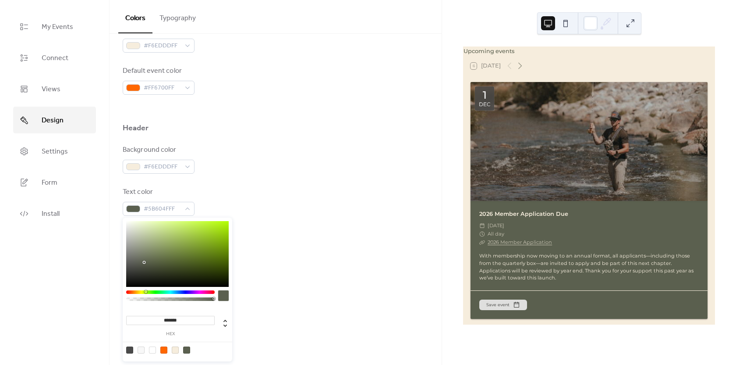
type input "**"
drag, startPoint x: 203, startPoint y: 298, endPoint x: 186, endPoint y: 298, distance: 17.5
click at [186, 298] on div at bounding box center [171, 299] width 86 height 4
type input "**********"
drag, startPoint x: 186, startPoint y: 298, endPoint x: 190, endPoint y: 303, distance: 6.5
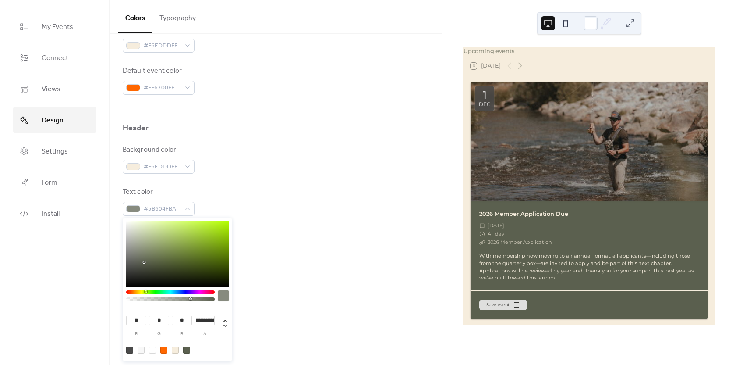
click at [190, 303] on div at bounding box center [170, 297] width 89 height 15
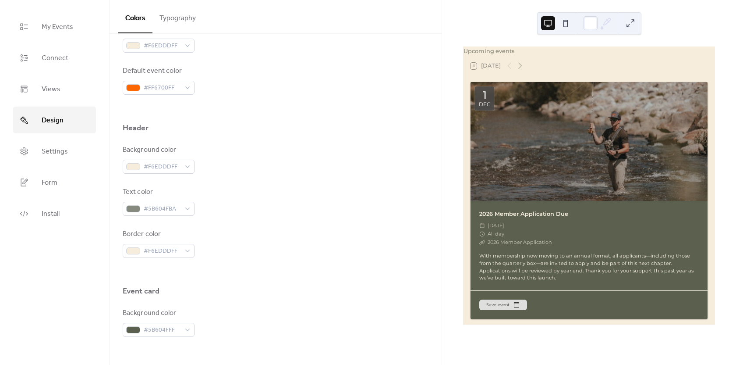
click at [265, 224] on div "Background color #F6EDDDFF Text color #5B604FBA Border color #F6EDDDFF" at bounding box center [276, 201] width 306 height 113
click at [182, 211] on div "#5B604FBA" at bounding box center [159, 209] width 72 height 14
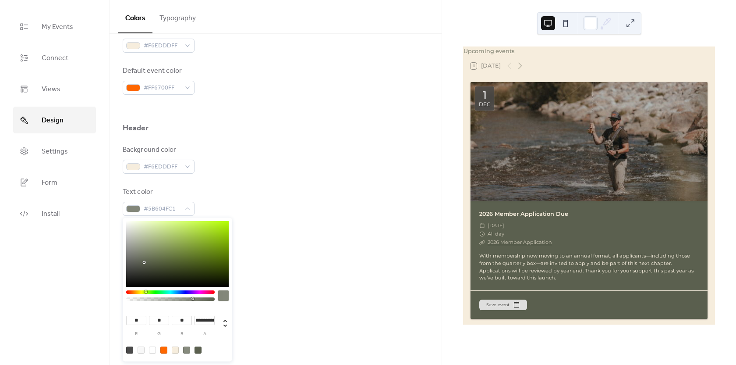
type input "*"
drag, startPoint x: 192, startPoint y: 298, endPoint x: 219, endPoint y: 299, distance: 26.7
click at [219, 299] on div at bounding box center [177, 297] width 103 height 15
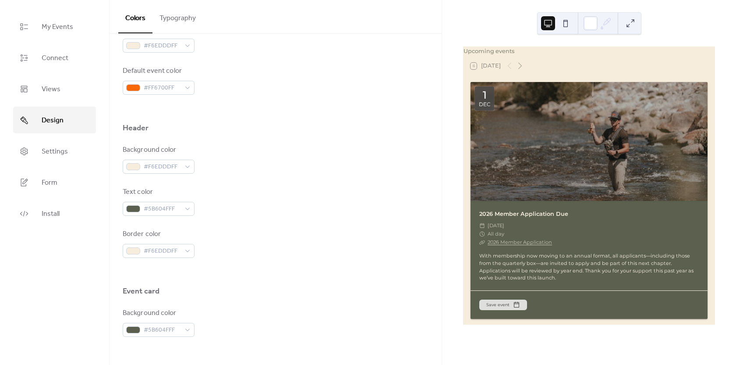
click at [264, 203] on div "Text color #5B604FFF" at bounding box center [276, 201] width 306 height 29
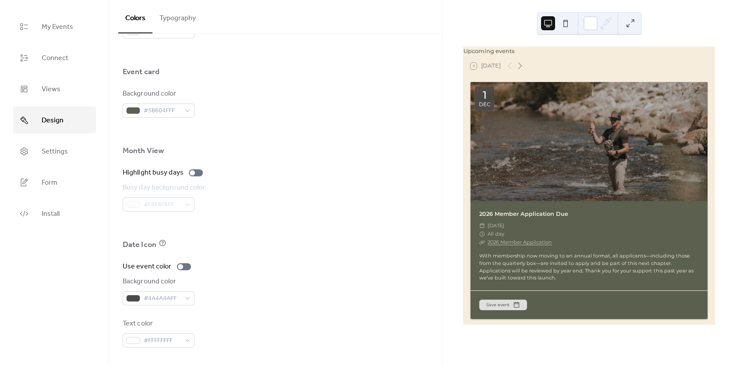
scroll to position [475, 0]
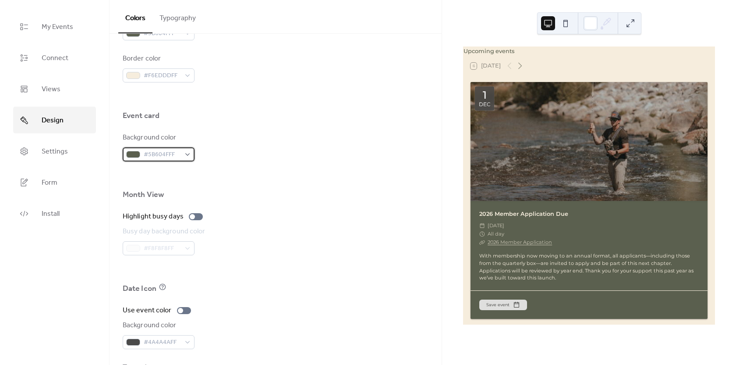
click at [180, 153] on span "#5B604FFF" at bounding box center [162, 154] width 37 height 11
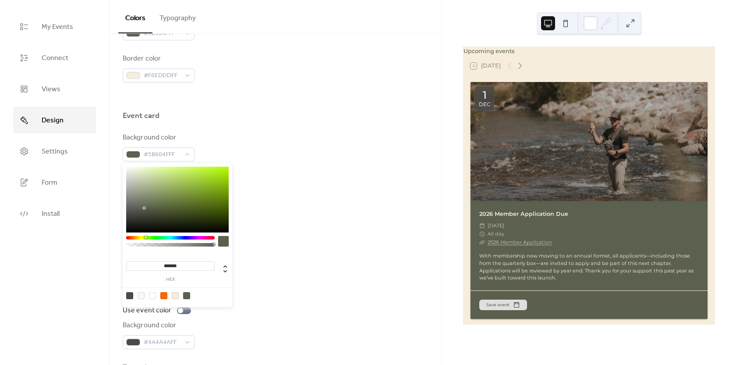
type input "**"
click at [198, 243] on div at bounding box center [171, 245] width 86 height 4
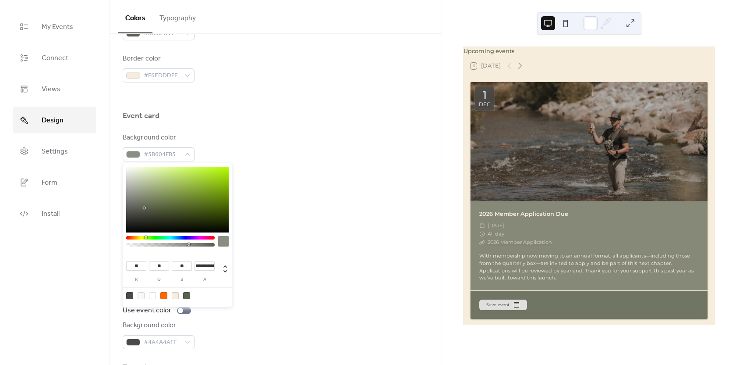
type input "**********"
drag, startPoint x: 198, startPoint y: 243, endPoint x: 191, endPoint y: 246, distance: 6.7
click at [191, 246] on div at bounding box center [171, 245] width 86 height 4
click at [273, 169] on div at bounding box center [276, 175] width 306 height 28
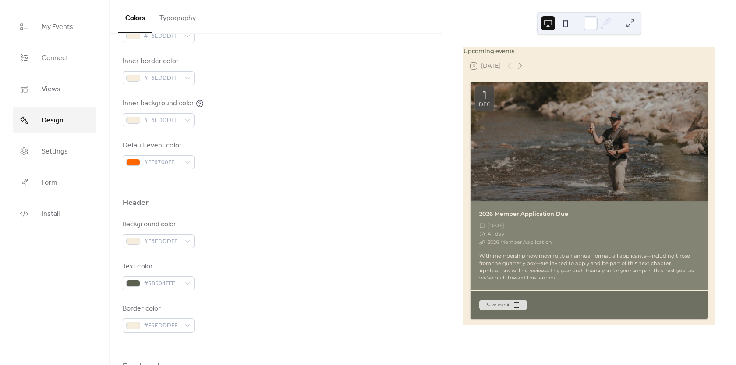
scroll to position [351, 0]
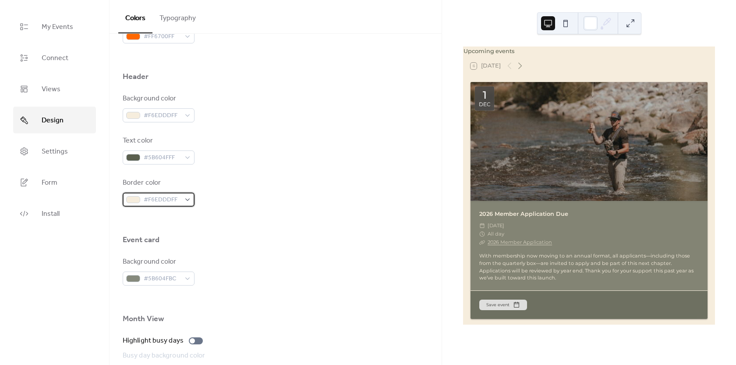
click at [177, 199] on span "#F6EDDDFF" at bounding box center [162, 200] width 37 height 11
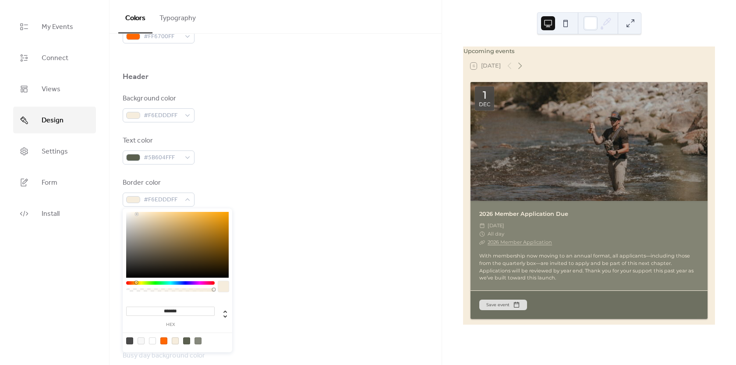
click at [237, 191] on div "Border color #F6EDDDFF" at bounding box center [276, 191] width 306 height 29
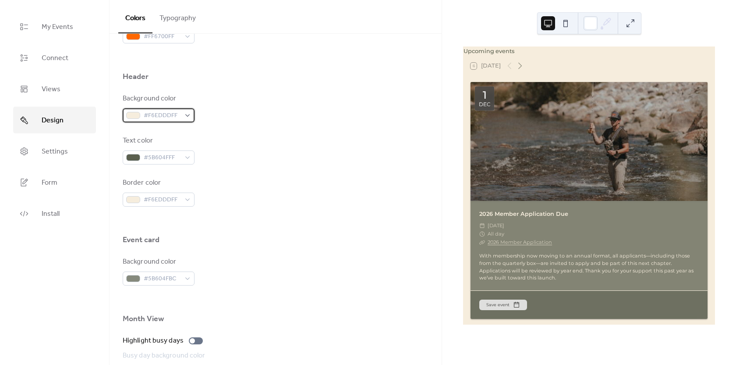
click at [167, 121] on span "#F6EDDDFF" at bounding box center [162, 115] width 37 height 11
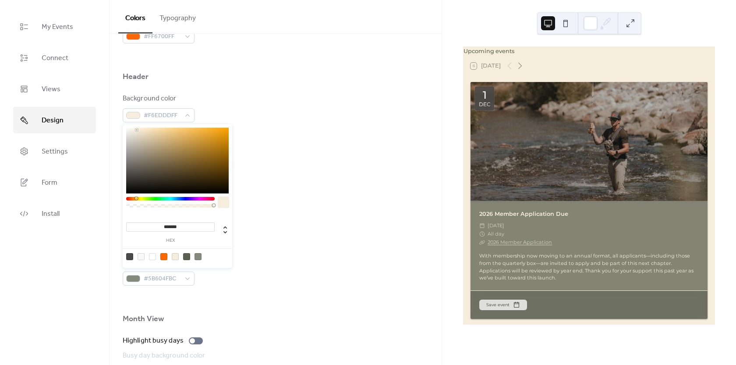
click at [196, 256] on div at bounding box center [198, 256] width 7 height 7
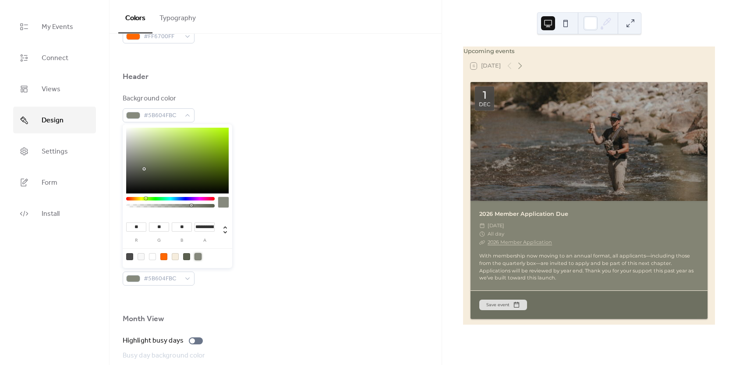
type input "**"
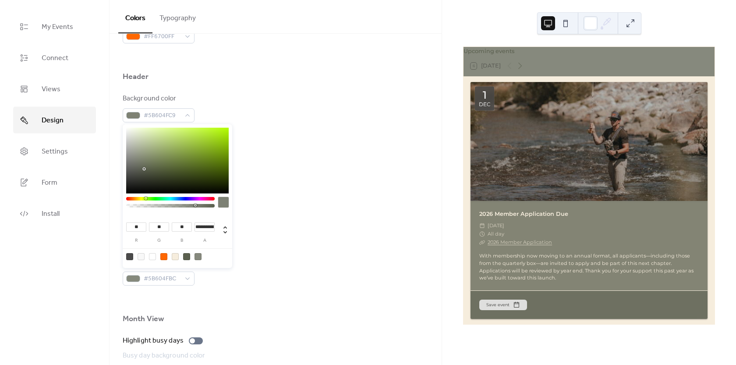
type input "*"
drag, startPoint x: 194, startPoint y: 206, endPoint x: 245, endPoint y: 212, distance: 51.6
click at [237, 208] on body "My Events Connect Views Design Settings Form Install Design Colors Typography C…" at bounding box center [368, 182] width 736 height 365
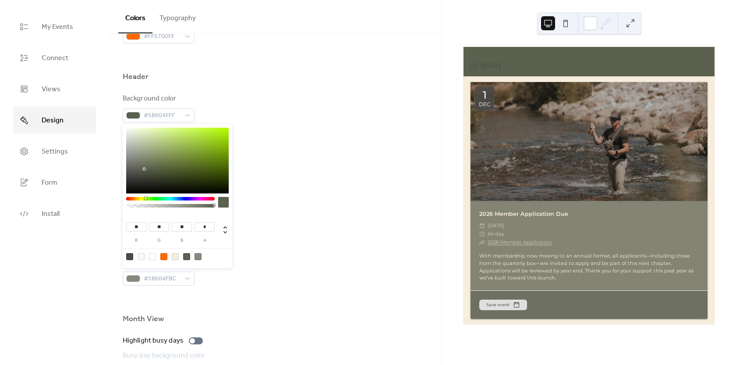
click at [251, 131] on div "Background color #5B604FFF Text color #5B604FFF Border color #F6EDDDFF" at bounding box center [276, 149] width 306 height 113
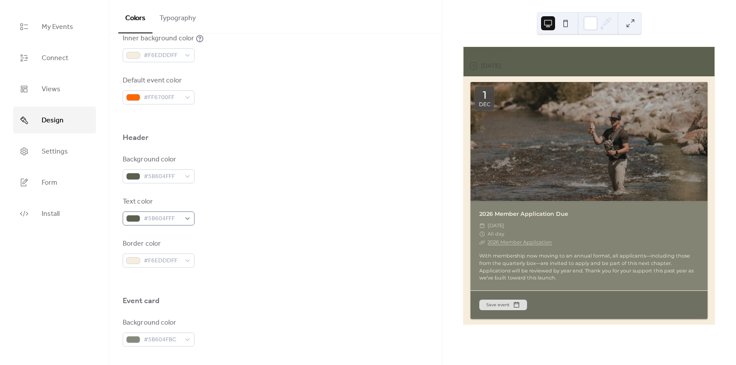
scroll to position [343, 0]
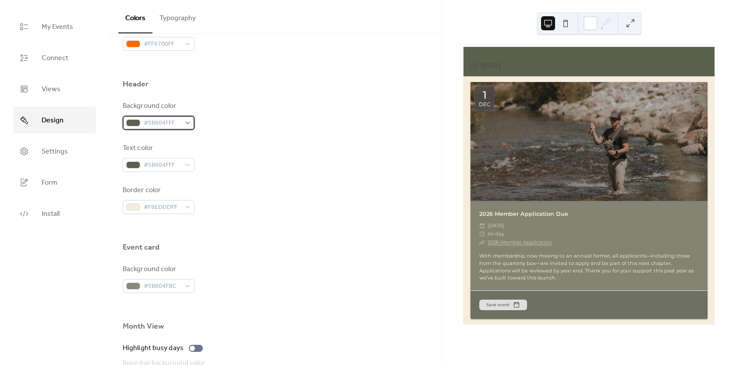
click at [171, 126] on span "#5B604FFF" at bounding box center [162, 123] width 37 height 11
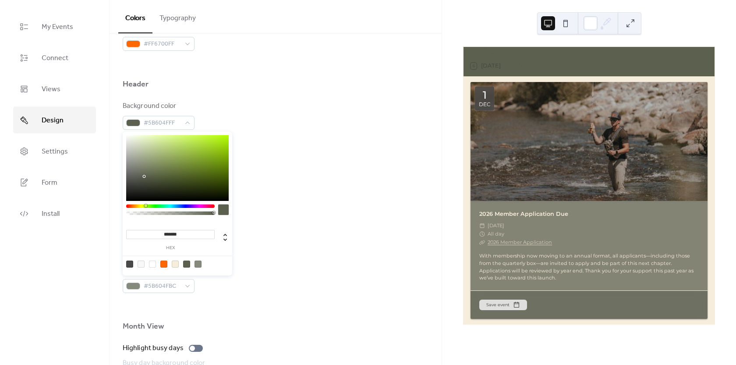
click at [176, 262] on div at bounding box center [175, 263] width 7 height 7
type input "*******"
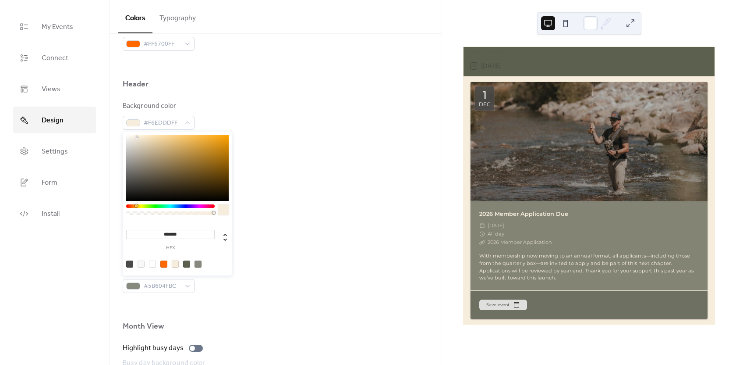
click at [302, 189] on div "Border color #F6EDDDFF" at bounding box center [276, 199] width 306 height 29
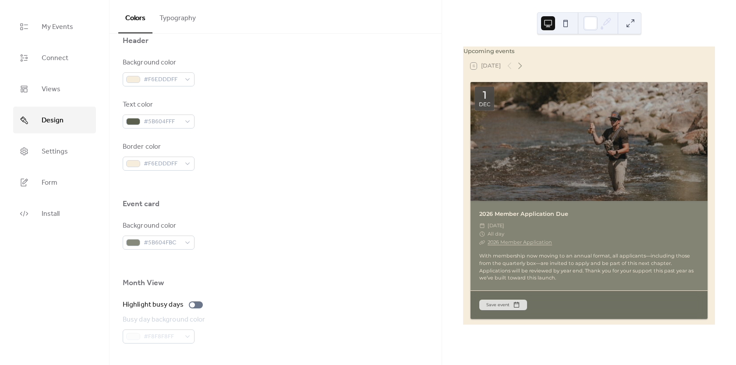
scroll to position [518, 0]
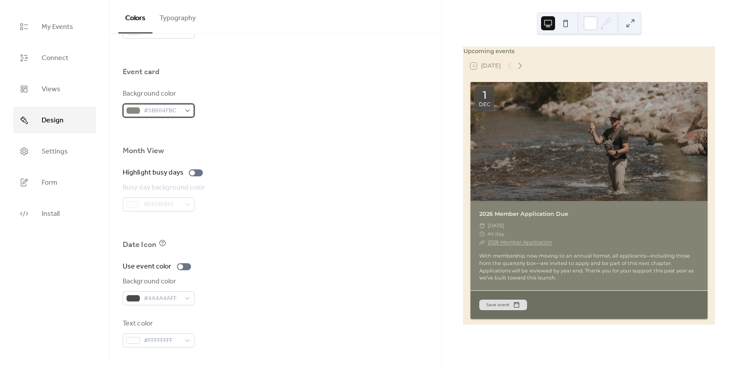
click at [172, 111] on span "#5B604FBC" at bounding box center [162, 111] width 37 height 11
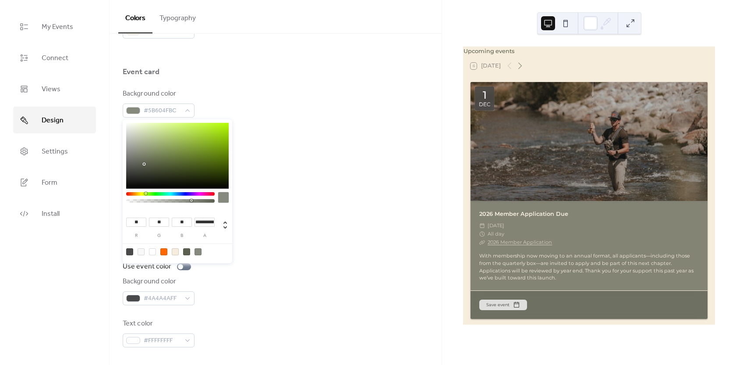
type input "*"
drag, startPoint x: 191, startPoint y: 202, endPoint x: 232, endPoint y: 204, distance: 40.8
click at [232, 204] on div "** r ** g ** b * a" at bounding box center [178, 191] width 110 height 144
click at [281, 128] on div at bounding box center [276, 131] width 306 height 28
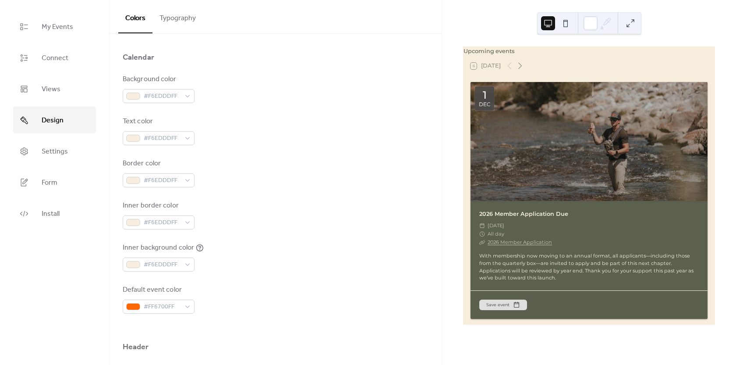
scroll to position [80, 0]
click at [171, 137] on span "#F6EDDDFF" at bounding box center [162, 139] width 37 height 11
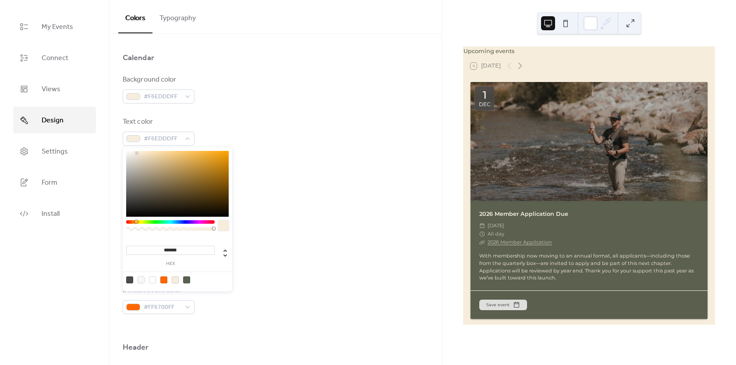
click at [150, 280] on div at bounding box center [152, 279] width 7 height 7
type input "*******"
click at [265, 204] on div "Inner border color #F6EDDDFF" at bounding box center [276, 215] width 306 height 29
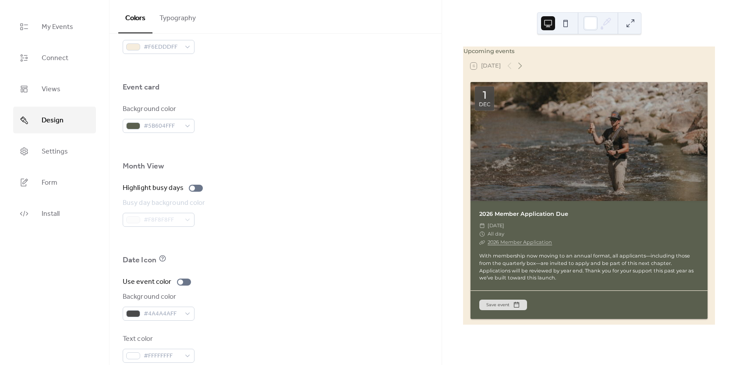
scroll to position [518, 0]
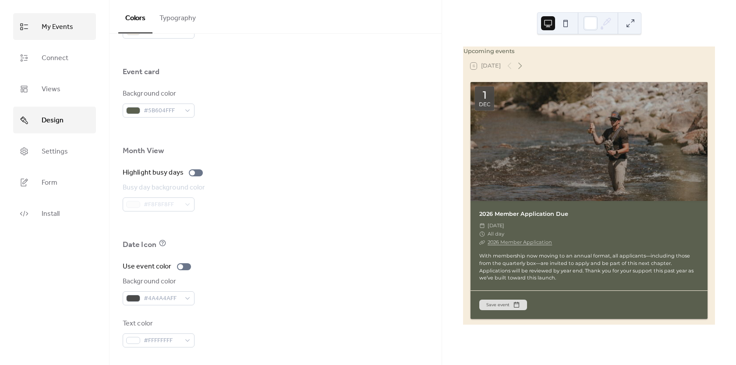
click at [52, 32] on span "My Events" at bounding box center [58, 27] width 32 height 14
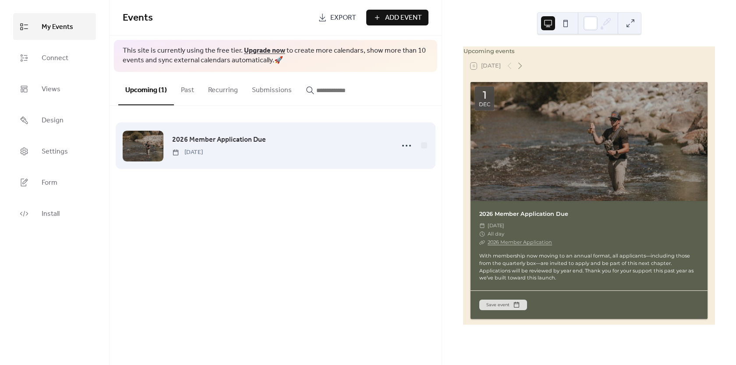
click at [151, 139] on div at bounding box center [143, 146] width 41 height 31
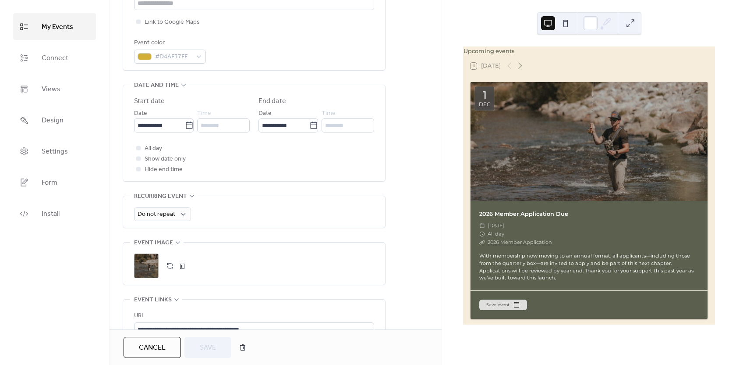
scroll to position [391, 0]
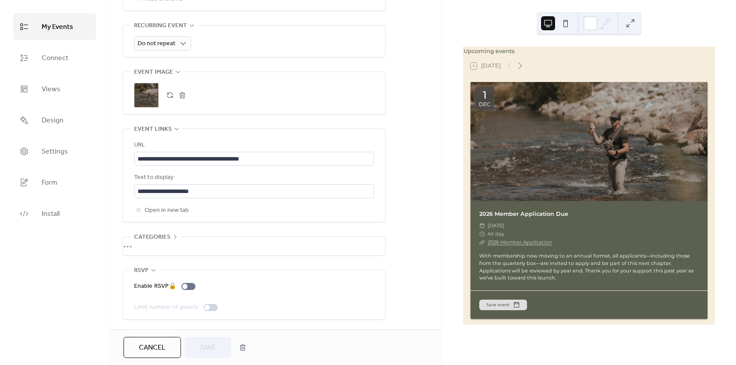
click at [150, 90] on div ";" at bounding box center [146, 95] width 25 height 25
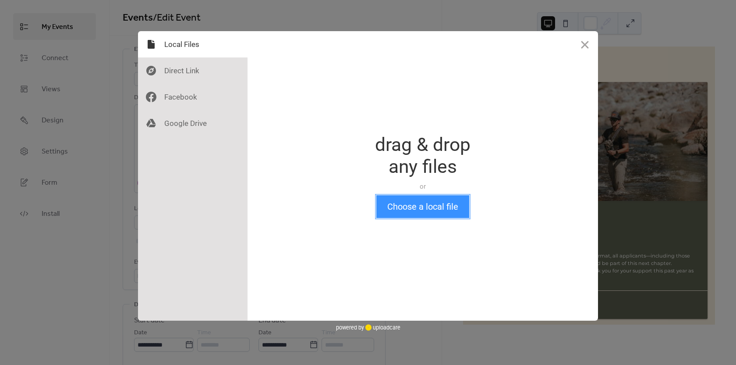
click at [428, 203] on button "Choose a local file" at bounding box center [422, 206] width 93 height 23
click at [587, 46] on button "Close" at bounding box center [585, 44] width 26 height 26
